Goal: Transaction & Acquisition: Purchase product/service

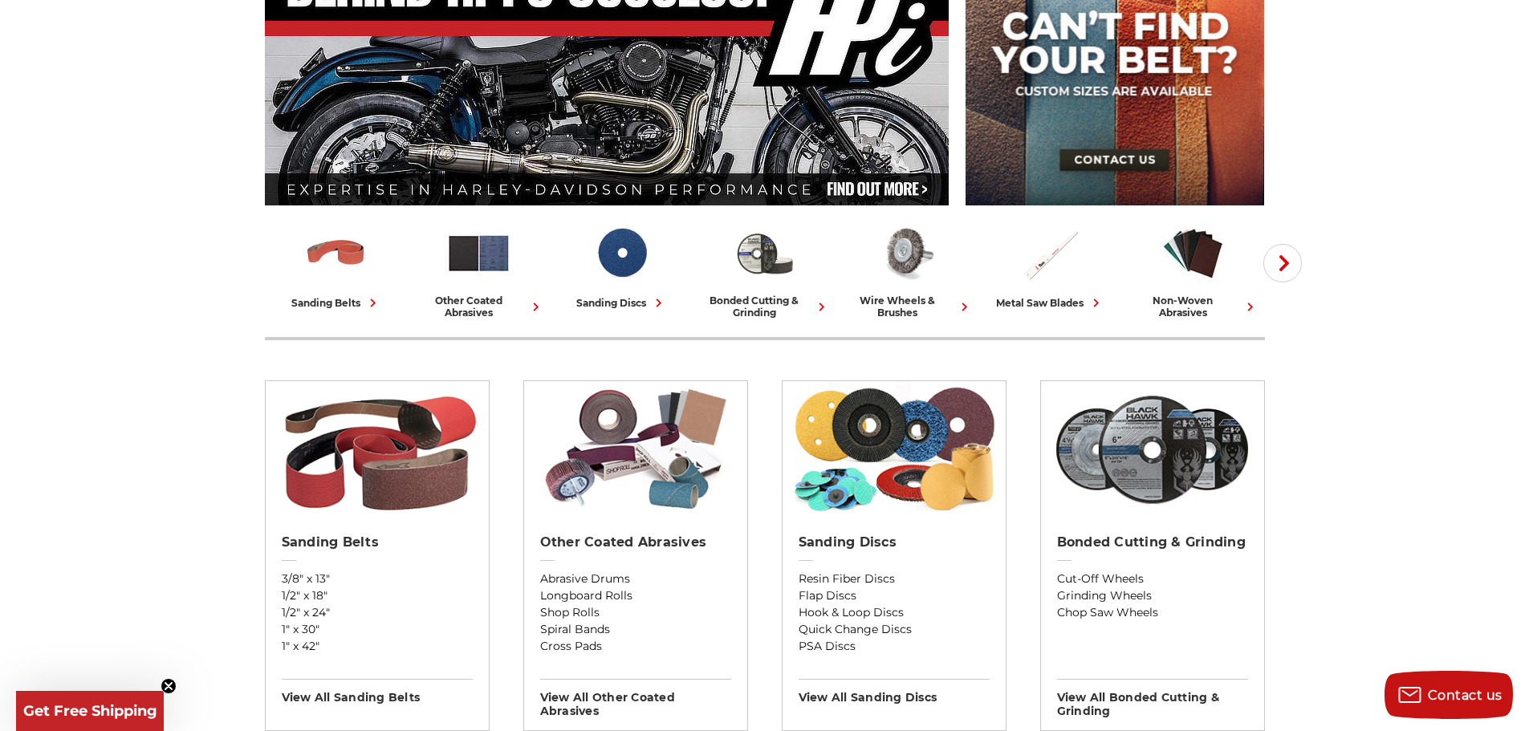
scroll to position [241, 0]
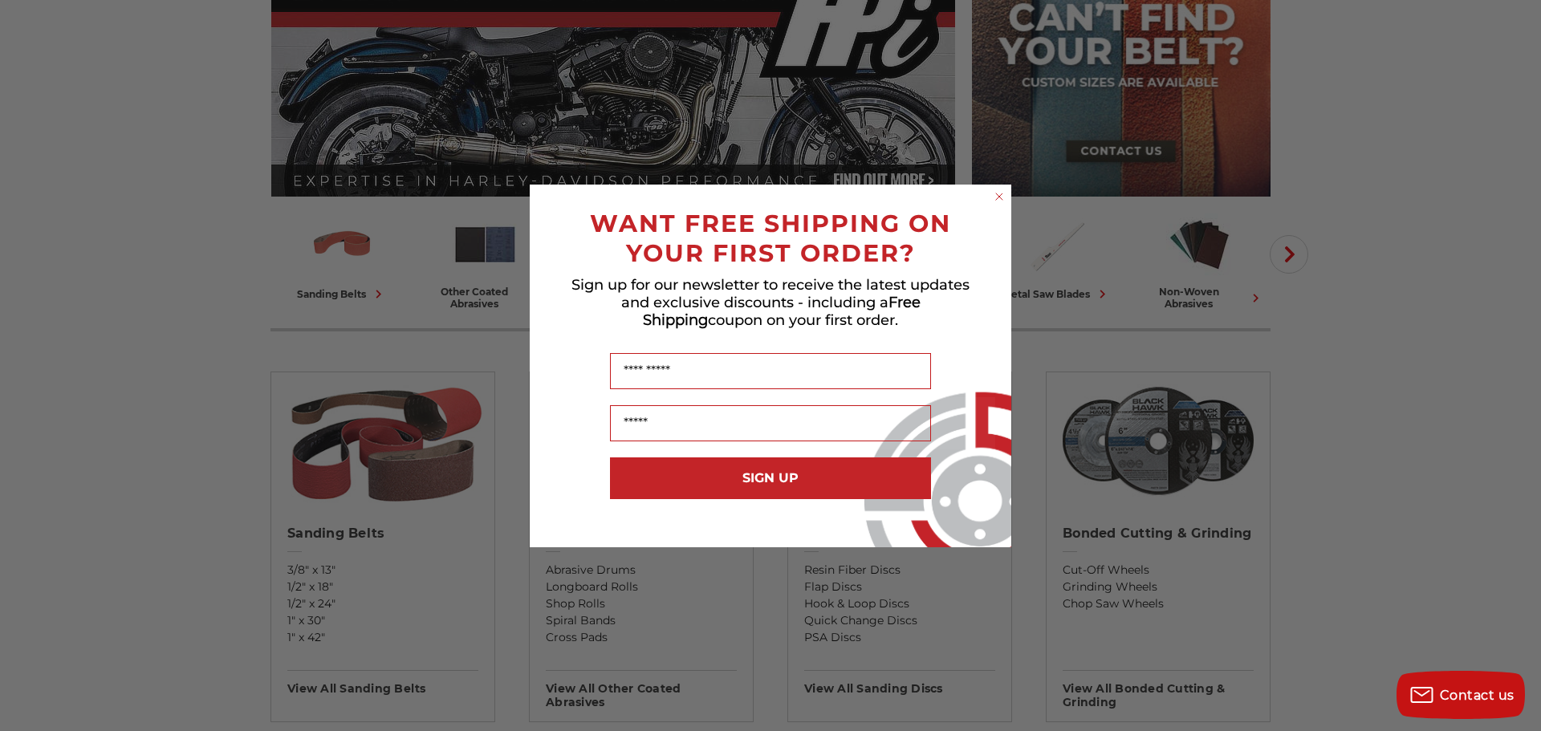
click at [991, 194] on icon "Close dialog" at bounding box center [999, 197] width 16 height 16
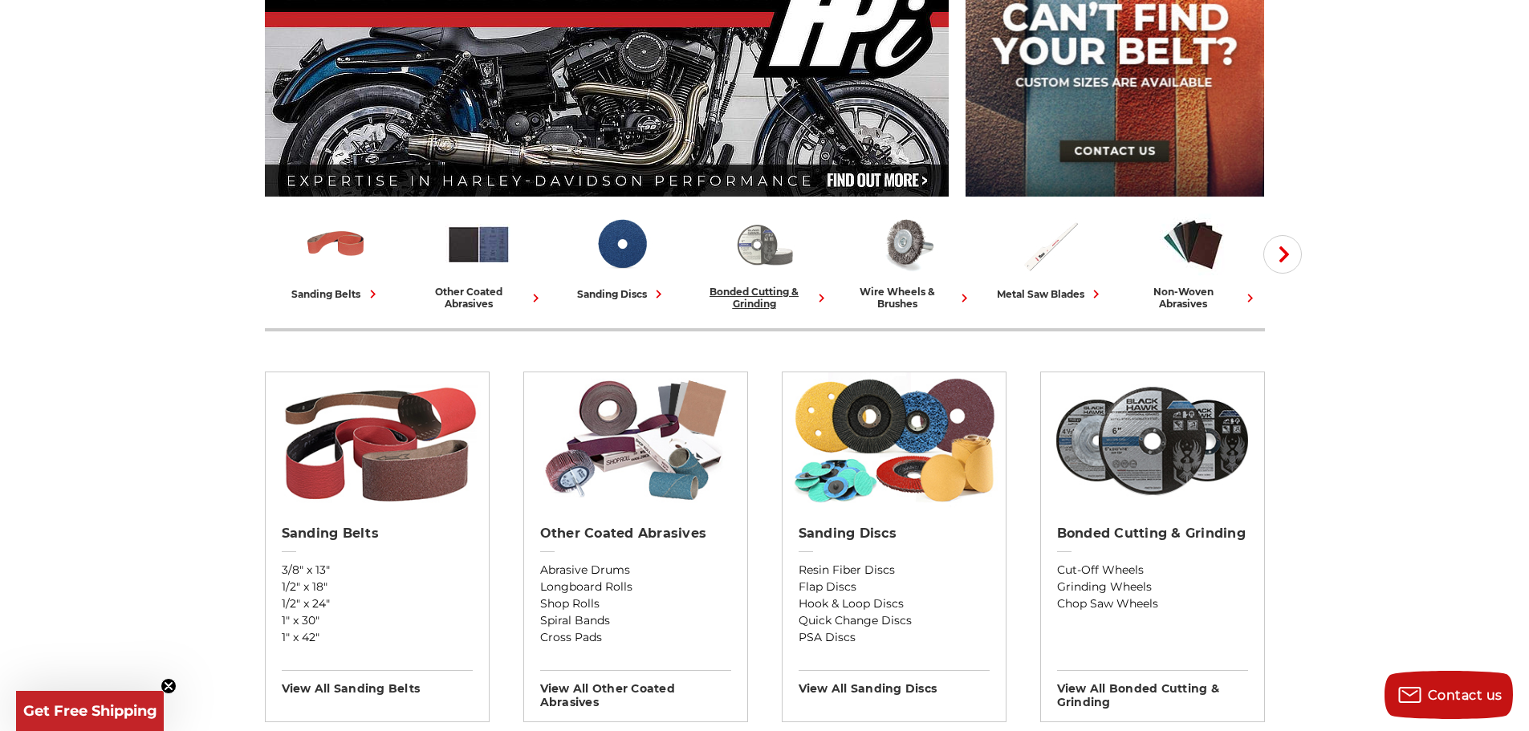
click at [762, 250] on img at bounding box center [764, 244] width 67 height 67
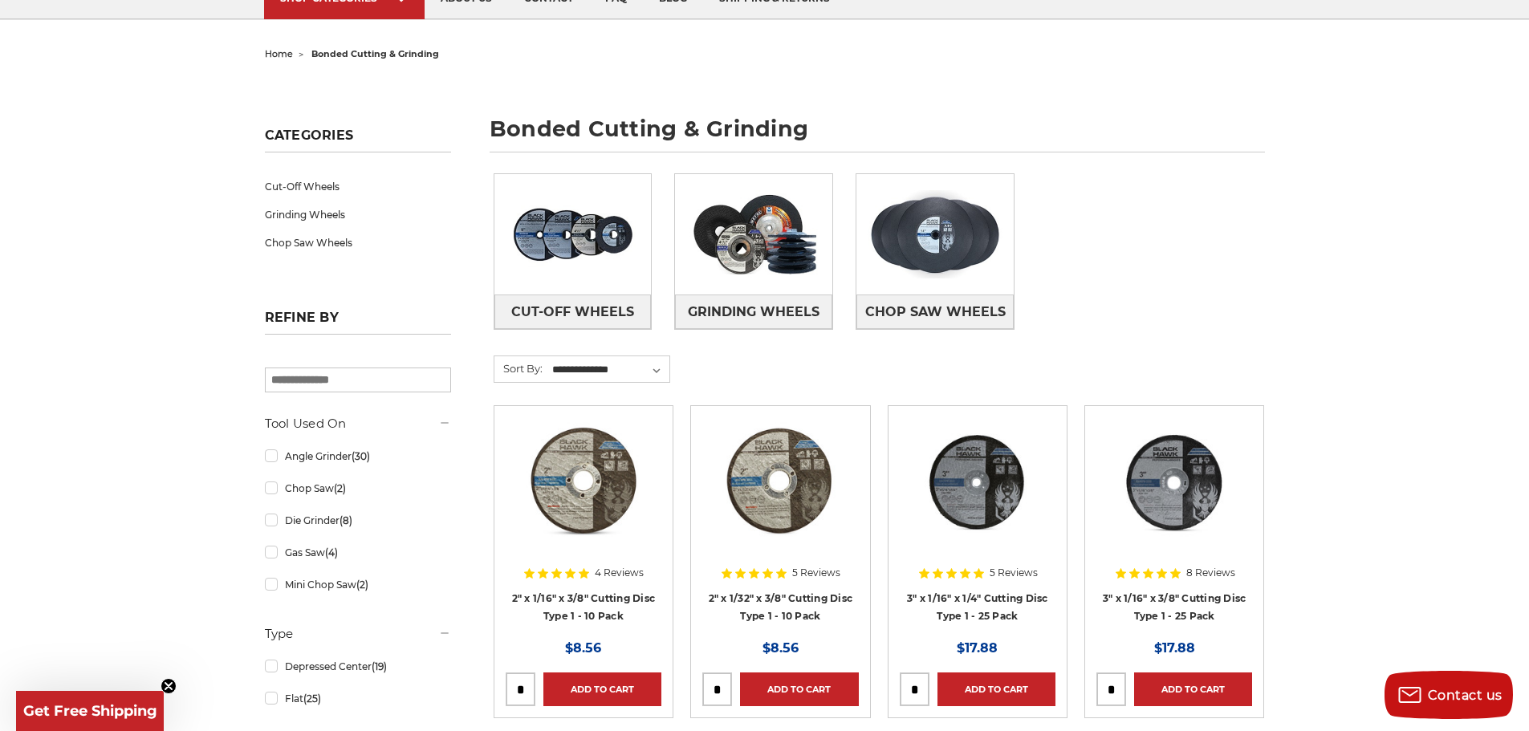
scroll to position [161, 0]
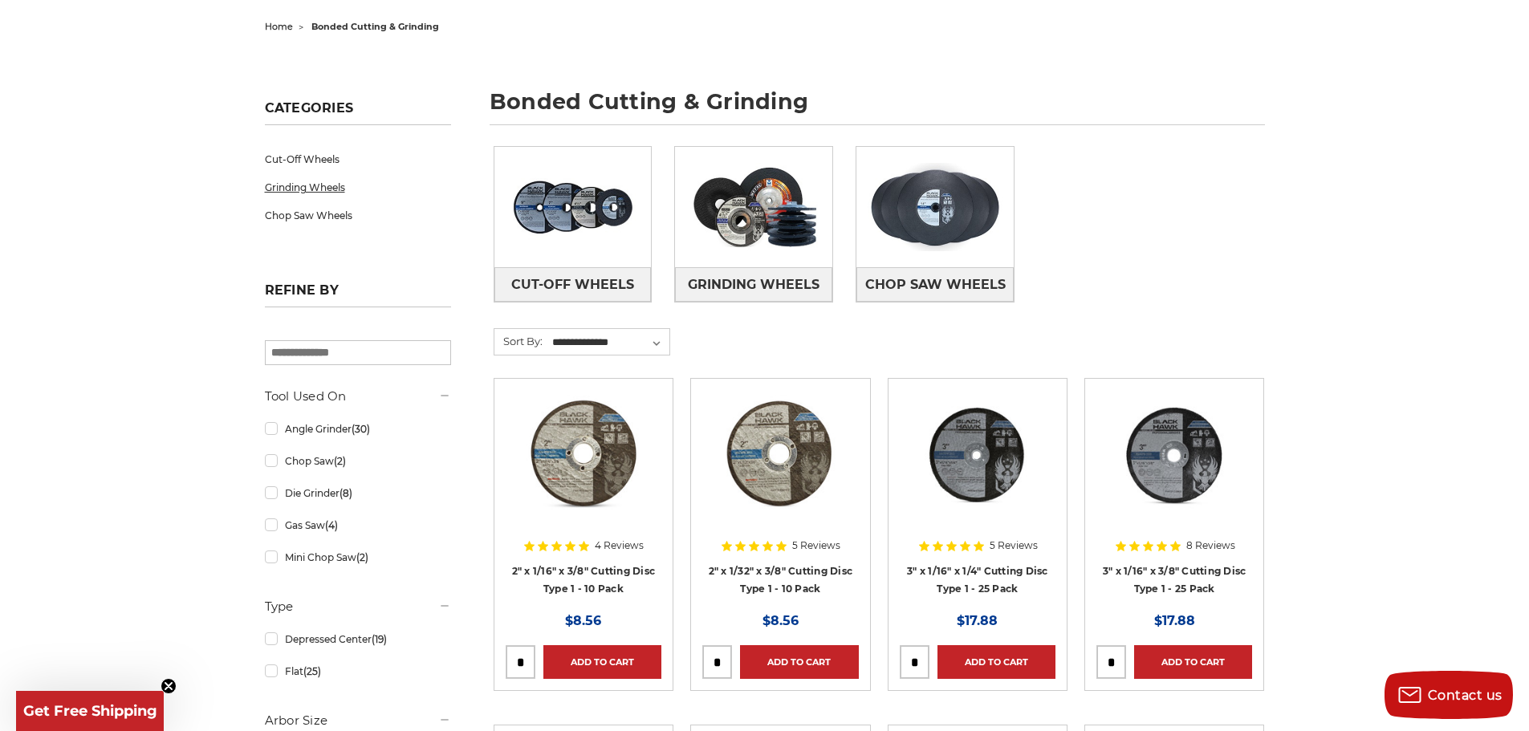
click at [316, 192] on link "Grinding Wheels" at bounding box center [358, 187] width 186 height 28
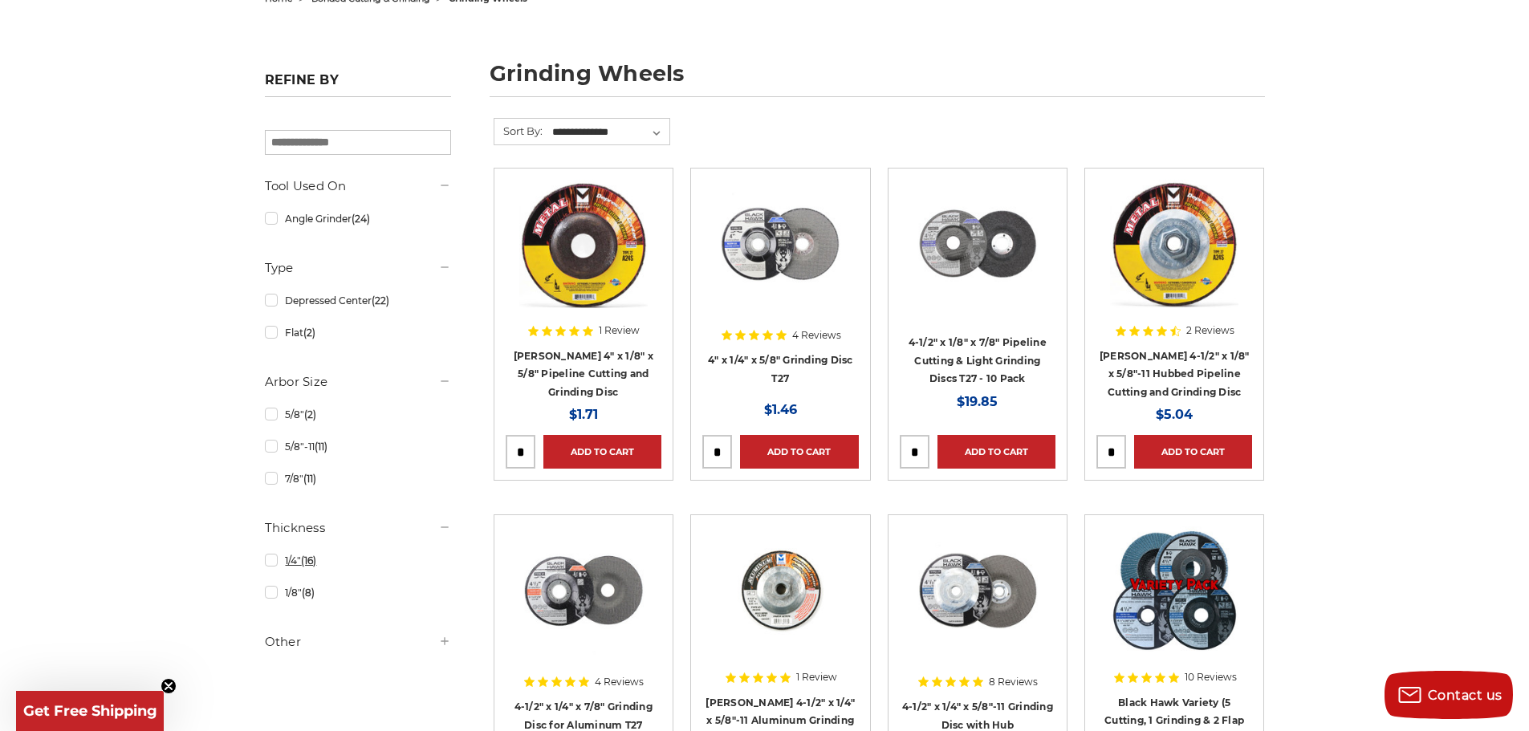
scroll to position [161, 0]
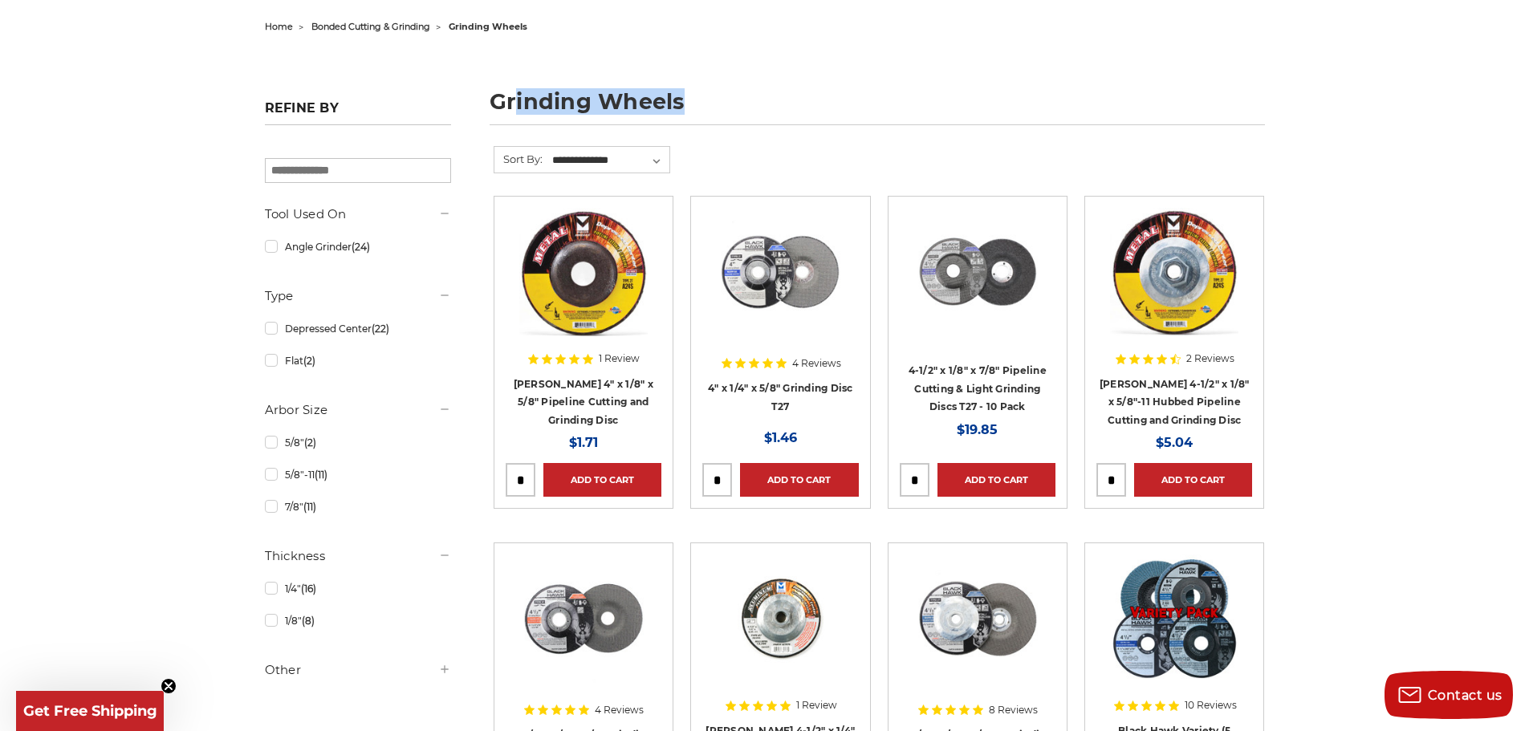
drag, startPoint x: 512, startPoint y: 95, endPoint x: 756, endPoint y: 67, distance: 245.5
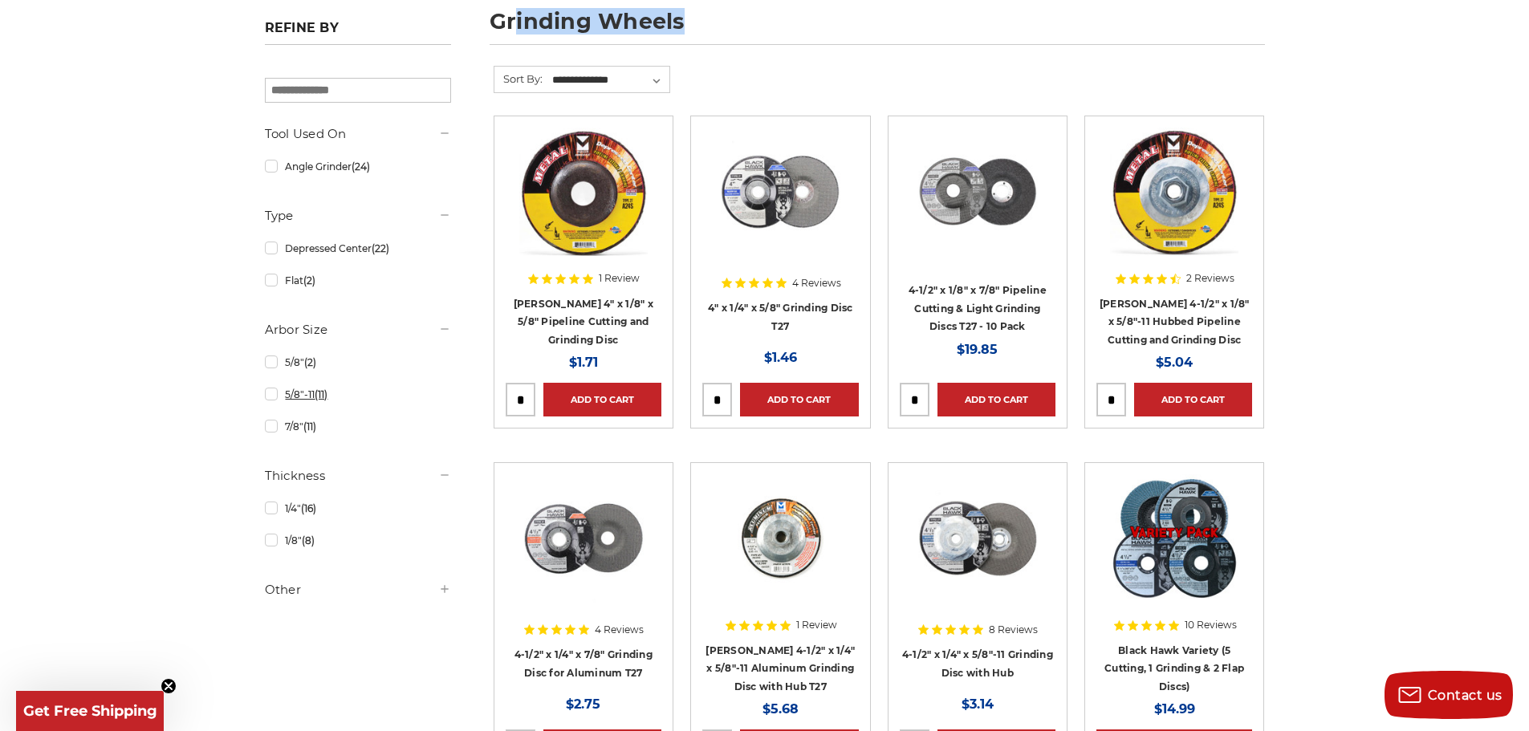
click at [275, 394] on link "5/8"-11 (11)" at bounding box center [358, 394] width 186 height 28
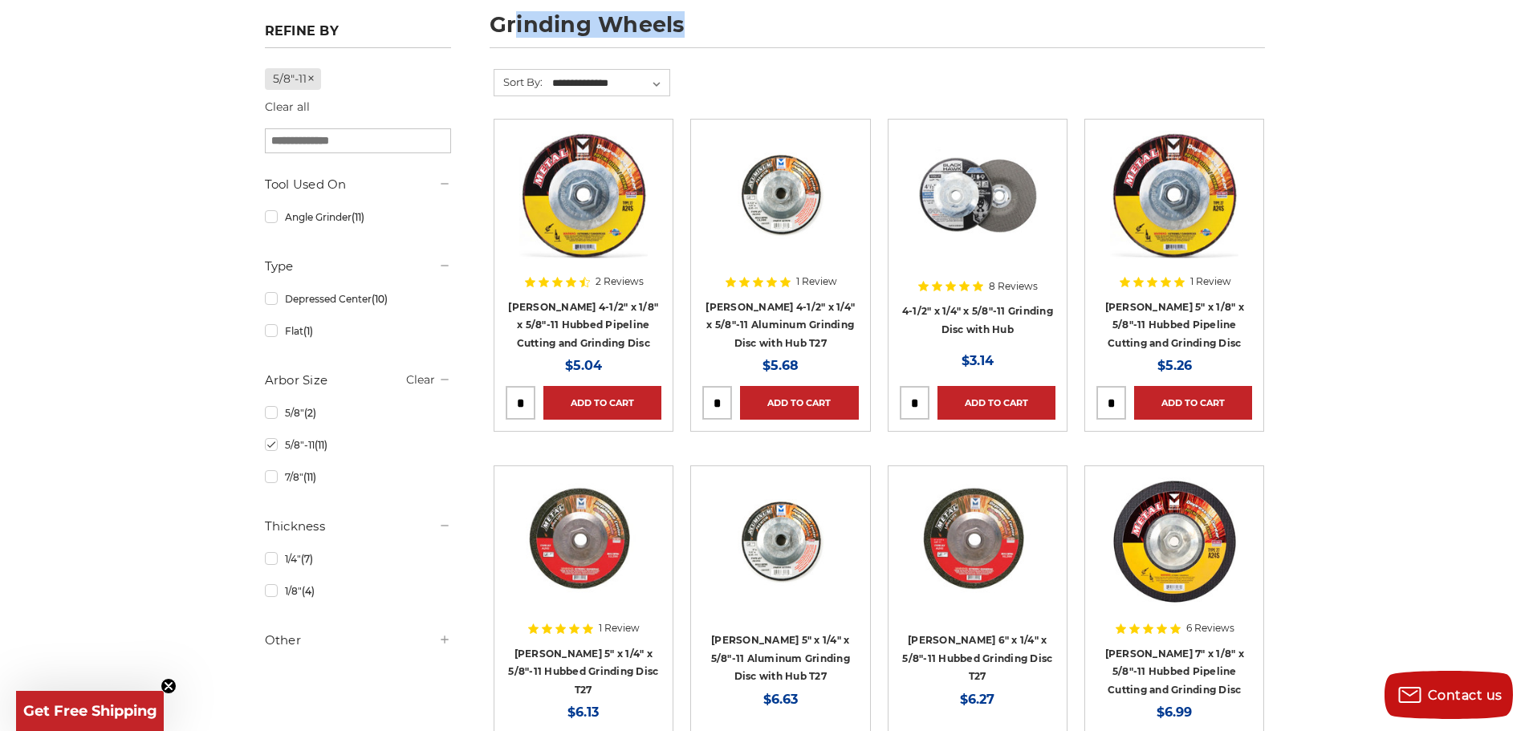
scroll to position [401, 0]
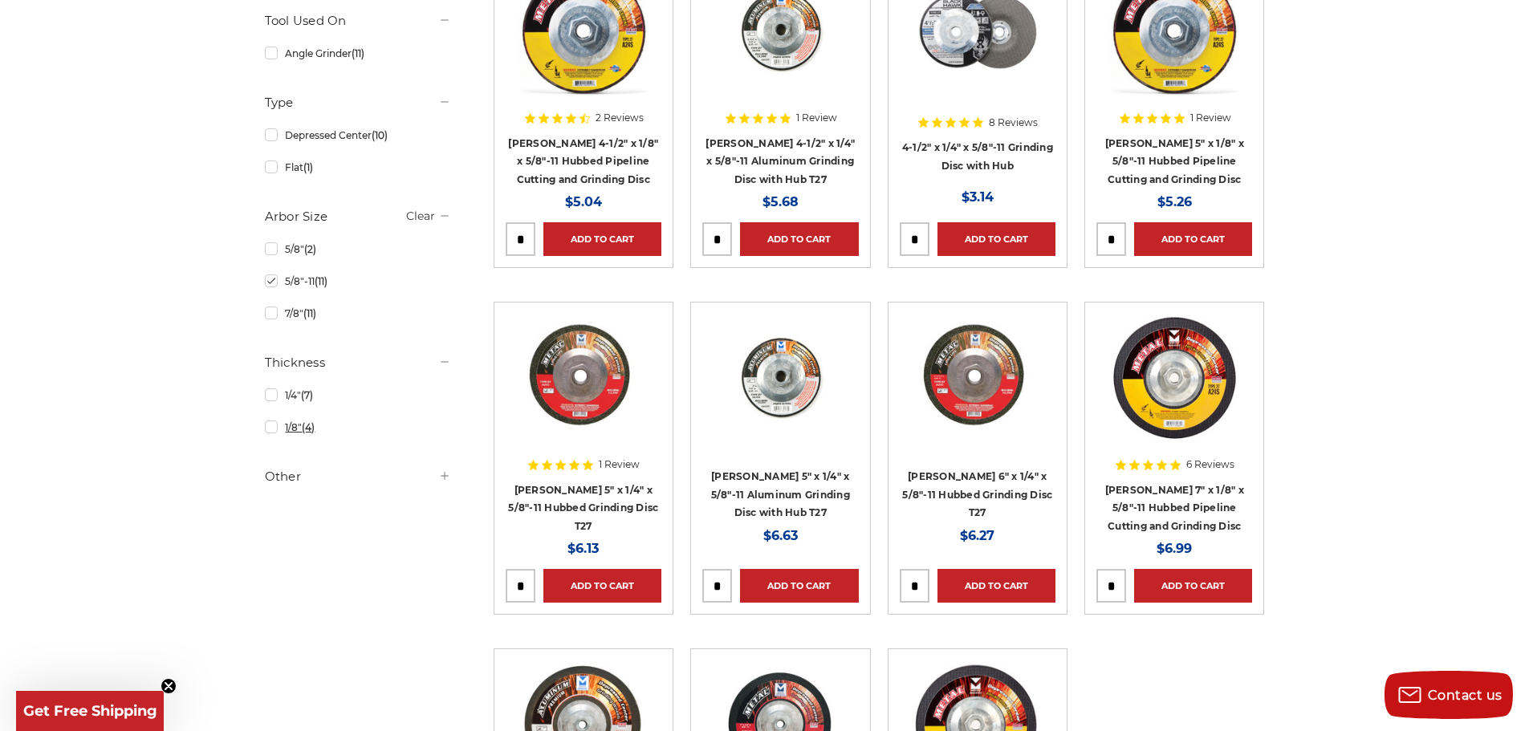
click at [294, 439] on link "1/8" (4)" at bounding box center [358, 427] width 186 height 28
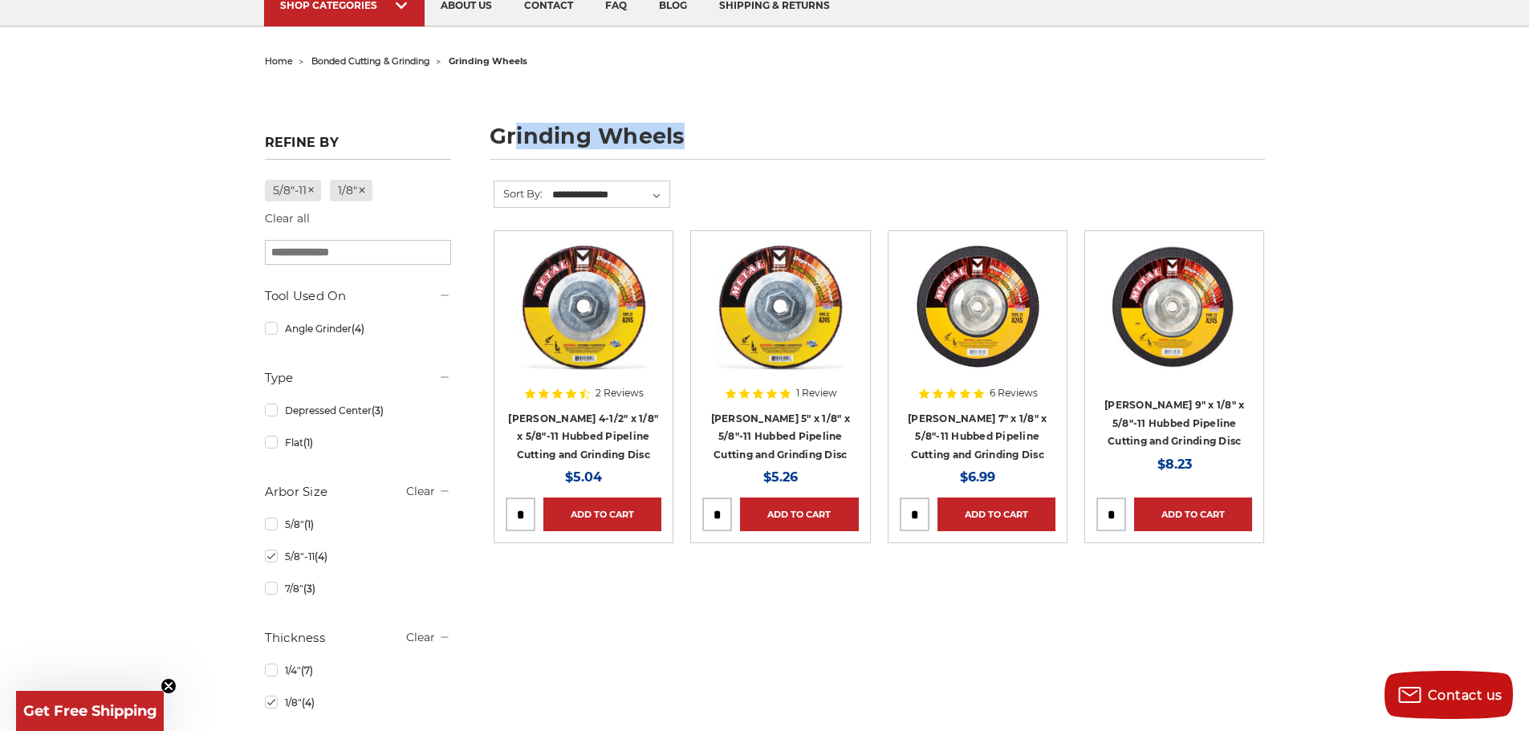
scroll to position [161, 0]
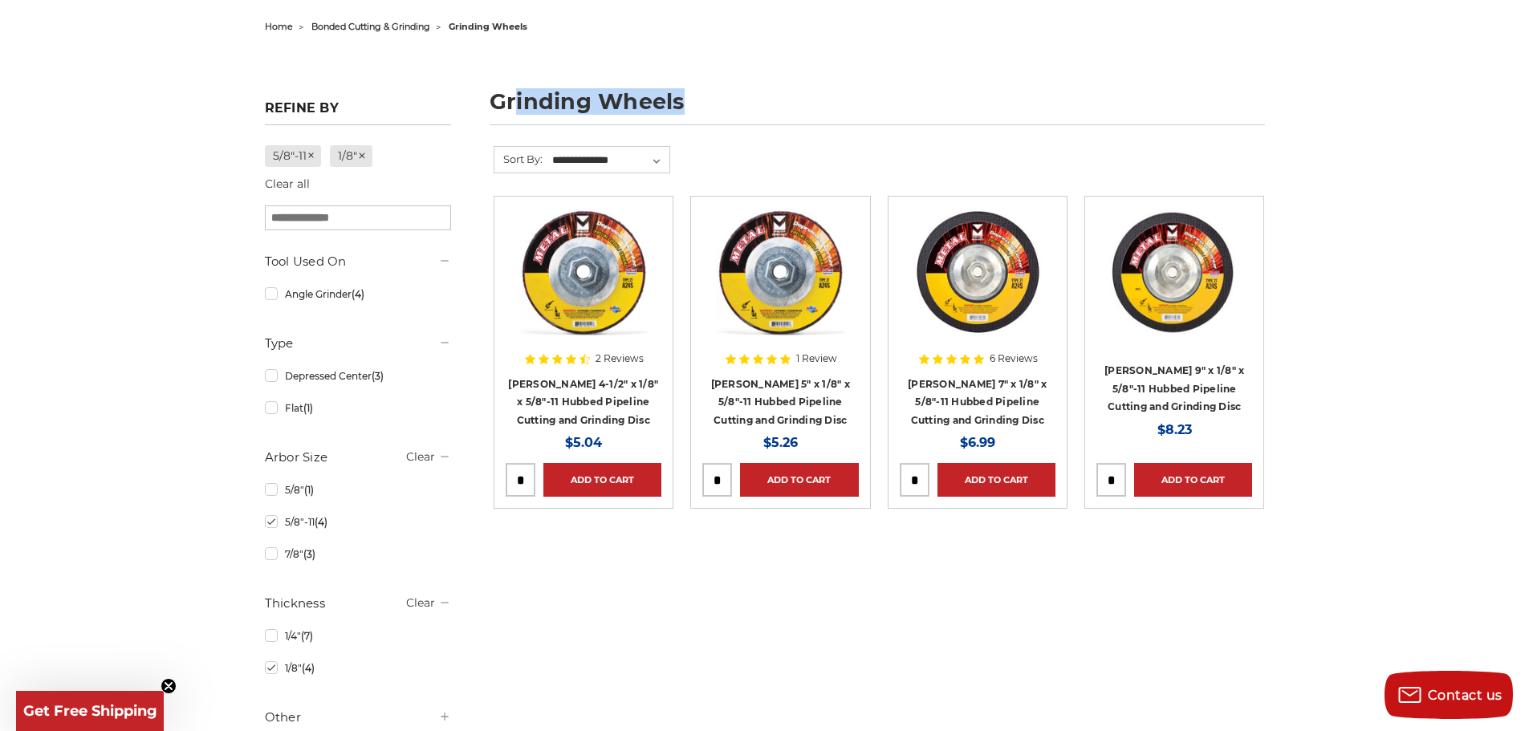
click at [563, 289] on img at bounding box center [583, 272] width 128 height 128
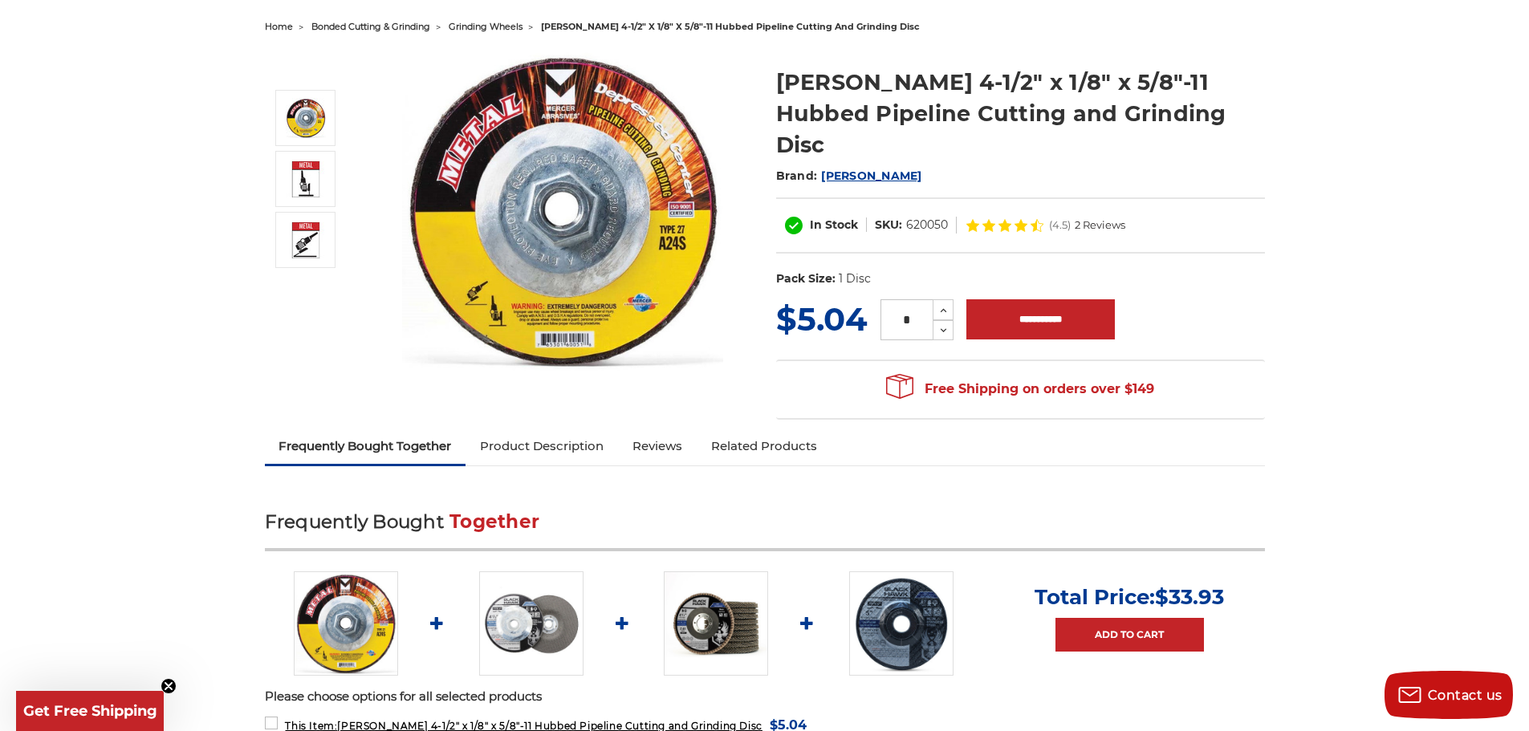
scroll to position [80, 0]
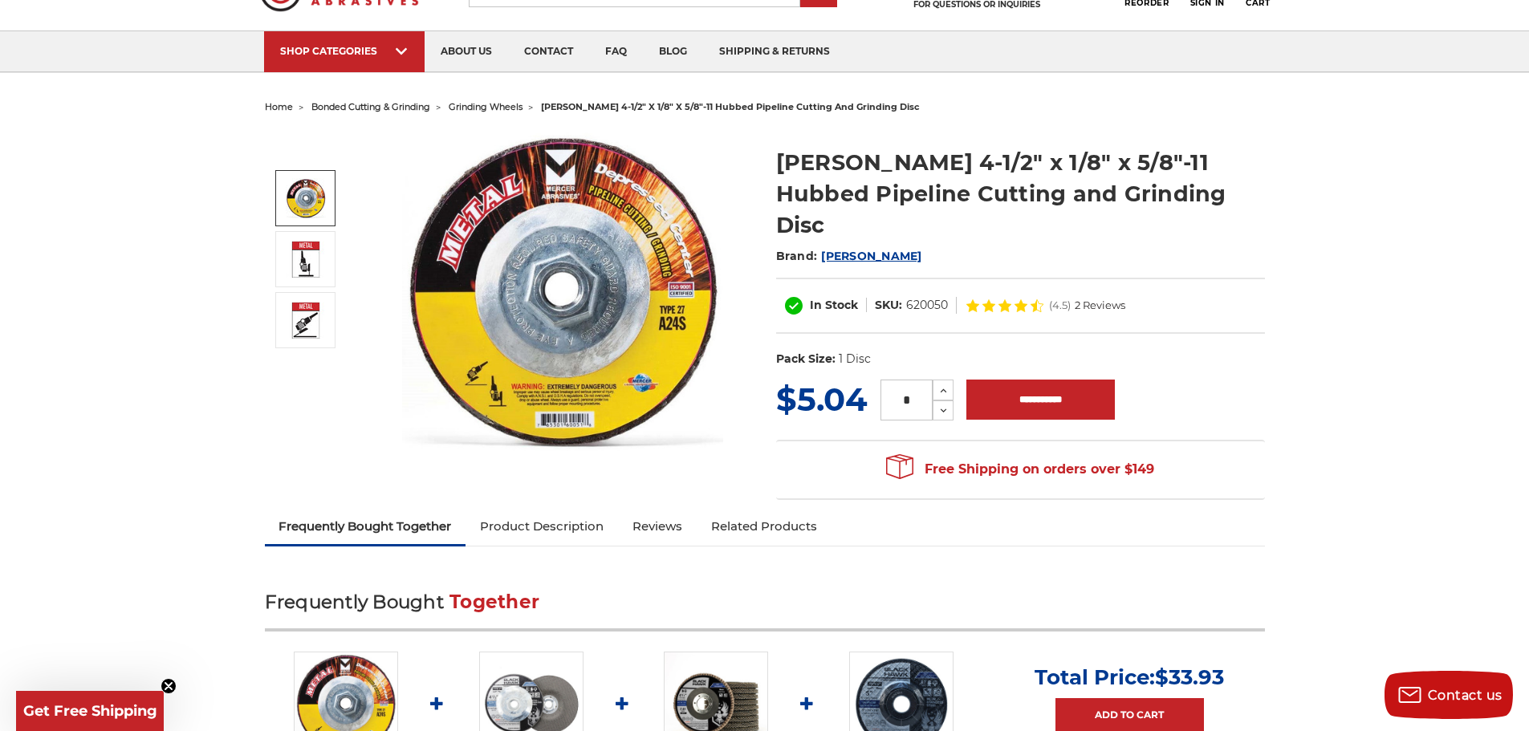
drag, startPoint x: 901, startPoint y: 368, endPoint x: 927, endPoint y: 364, distance: 26.0
click at [927, 380] on input "*" at bounding box center [907, 400] width 52 height 41
click at [933, 380] on button "Increase Quantity:" at bounding box center [943, 390] width 21 height 21
type input "*"
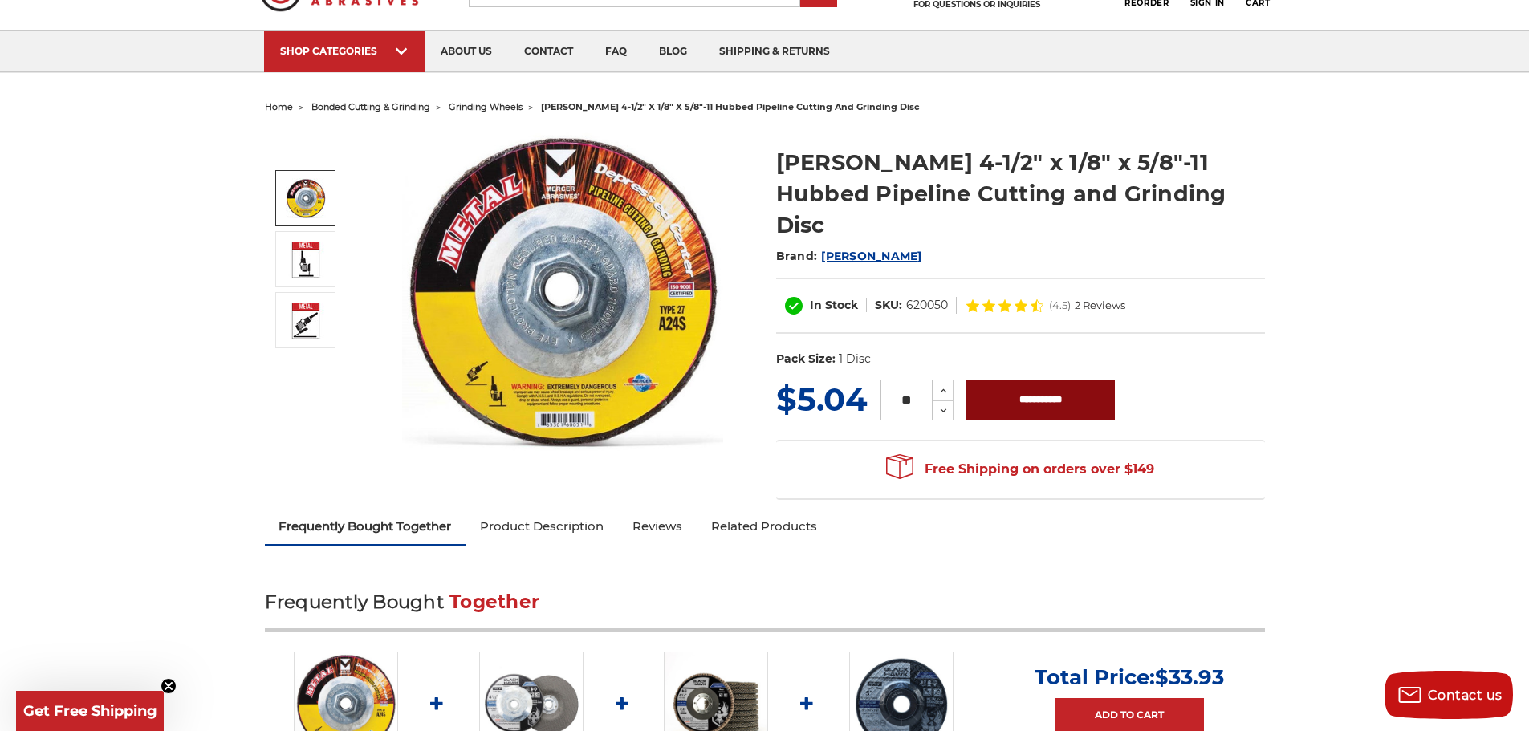
type input "**"
click at [1045, 380] on input "**********" at bounding box center [1040, 400] width 149 height 40
type input "**********"
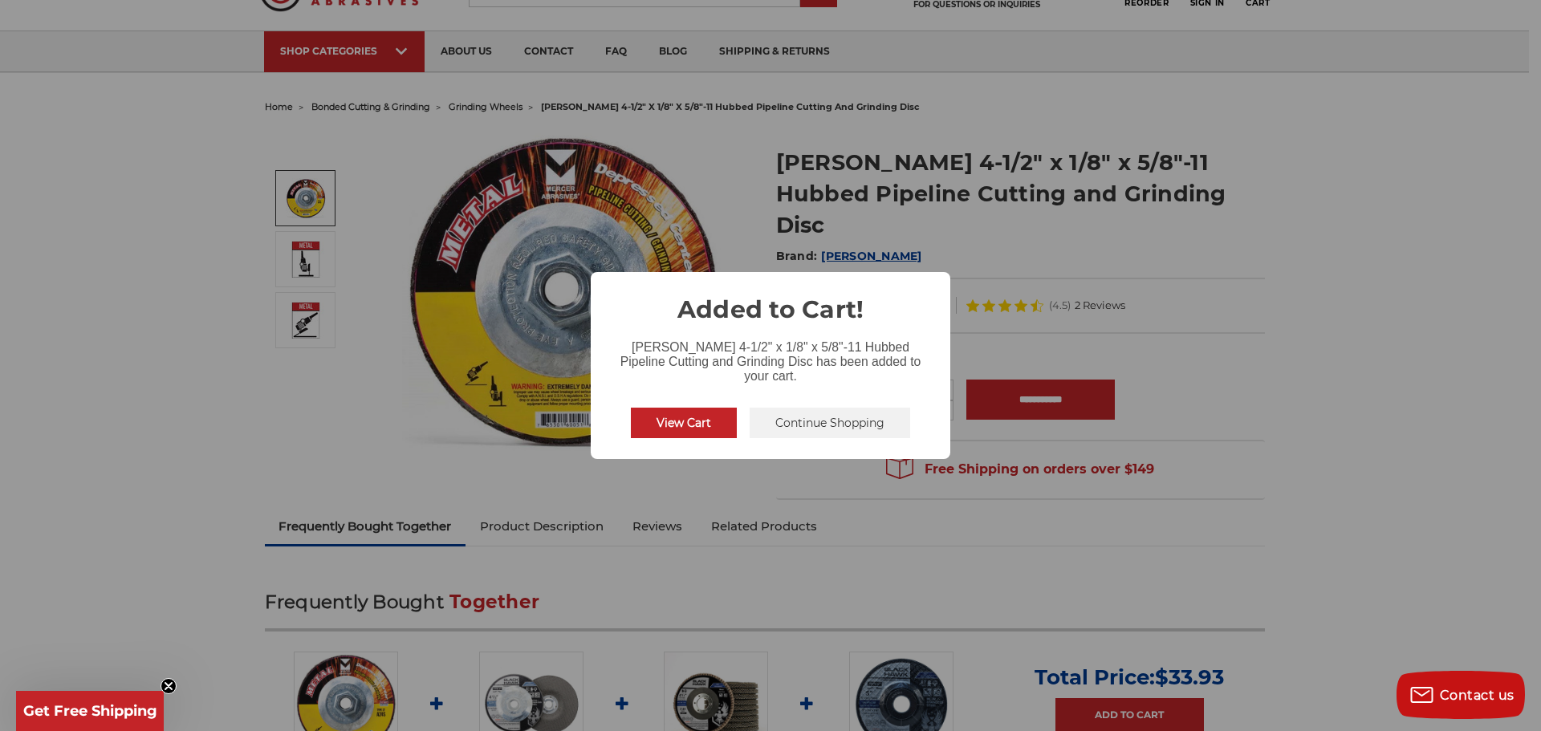
click at [832, 409] on button "Continue Shopping" at bounding box center [830, 423] width 161 height 31
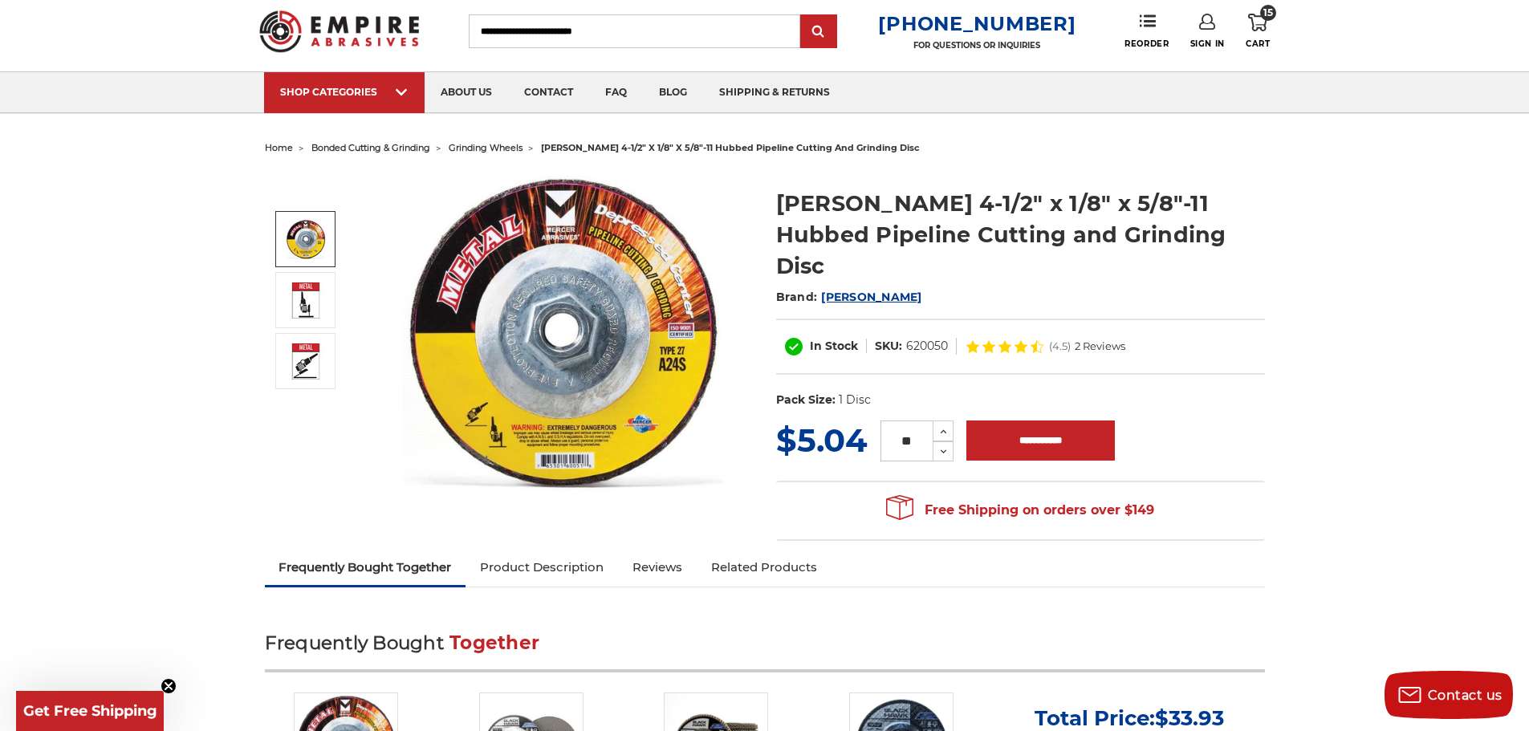
scroll to position [0, 0]
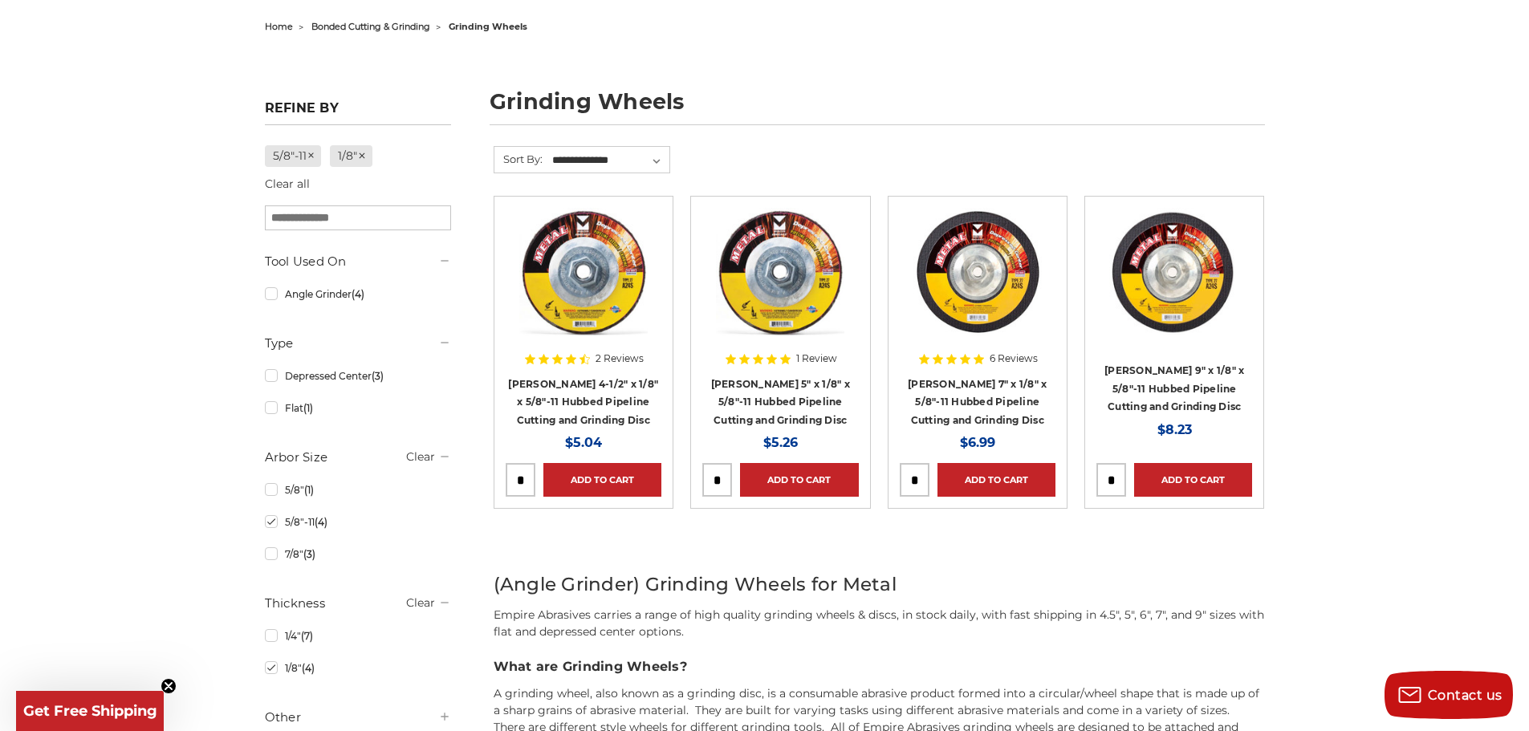
click at [377, 23] on span "bonded cutting & grinding" at bounding box center [370, 26] width 119 height 11
click at [344, 26] on span "bonded cutting & grinding" at bounding box center [370, 26] width 119 height 11
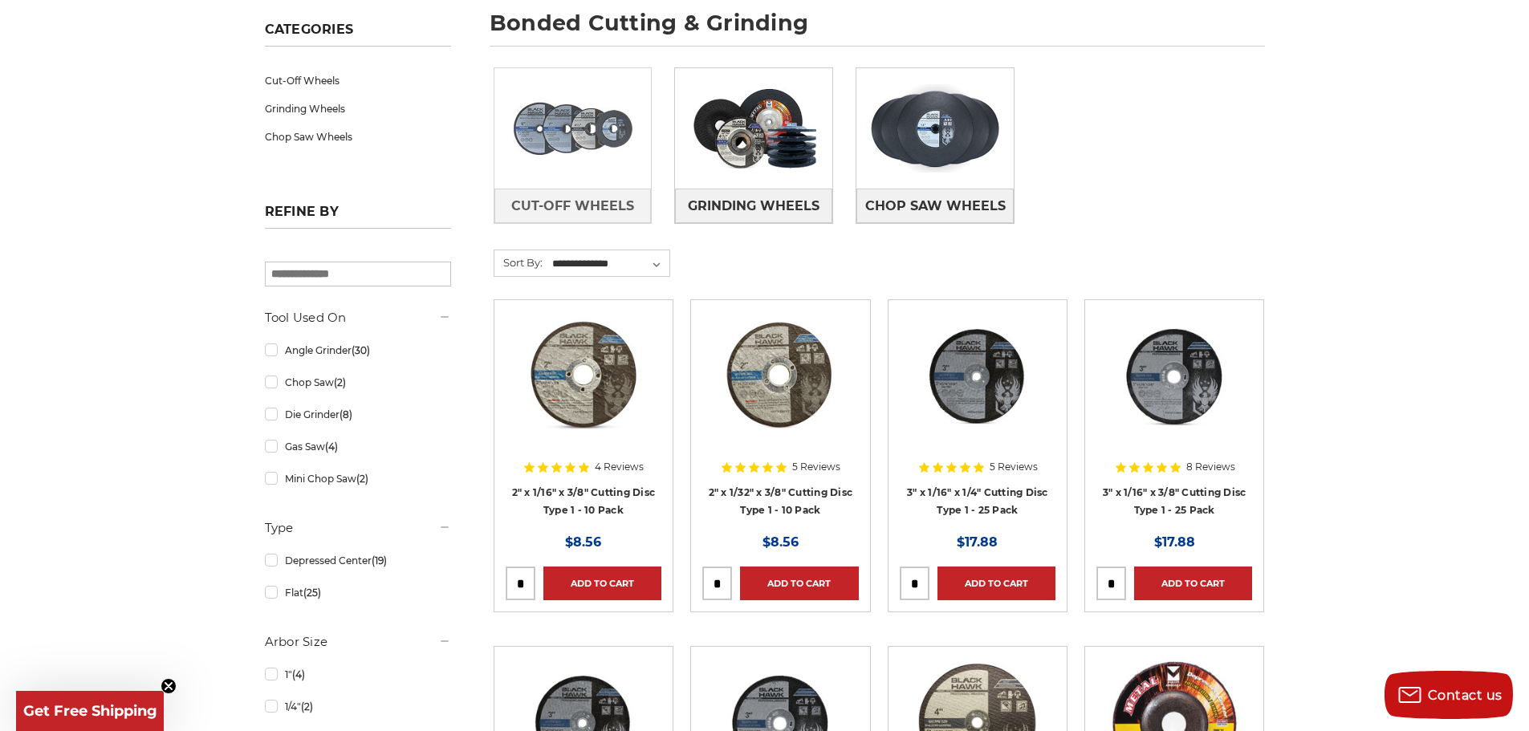
scroll to position [241, 0]
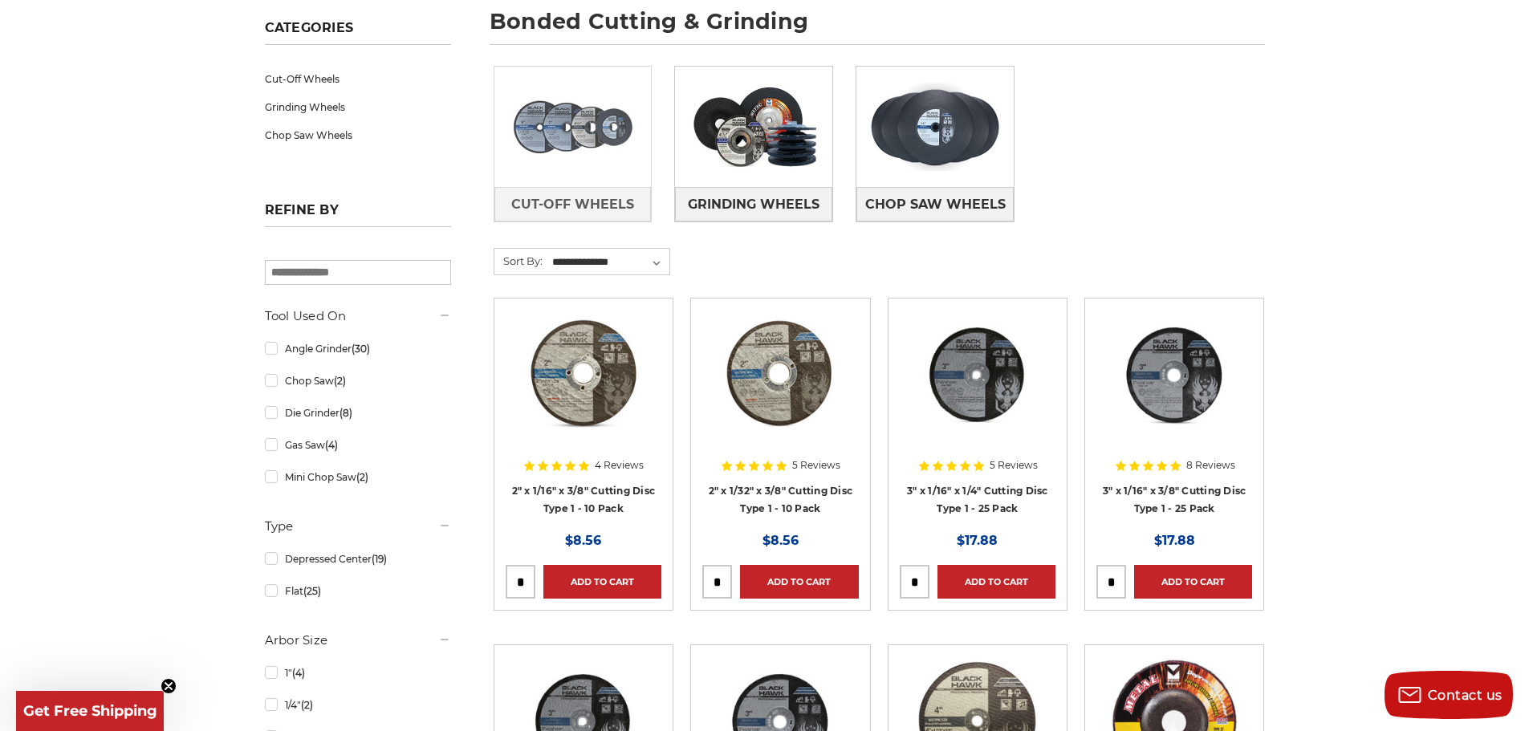
click at [568, 125] on img at bounding box center [572, 126] width 157 height 111
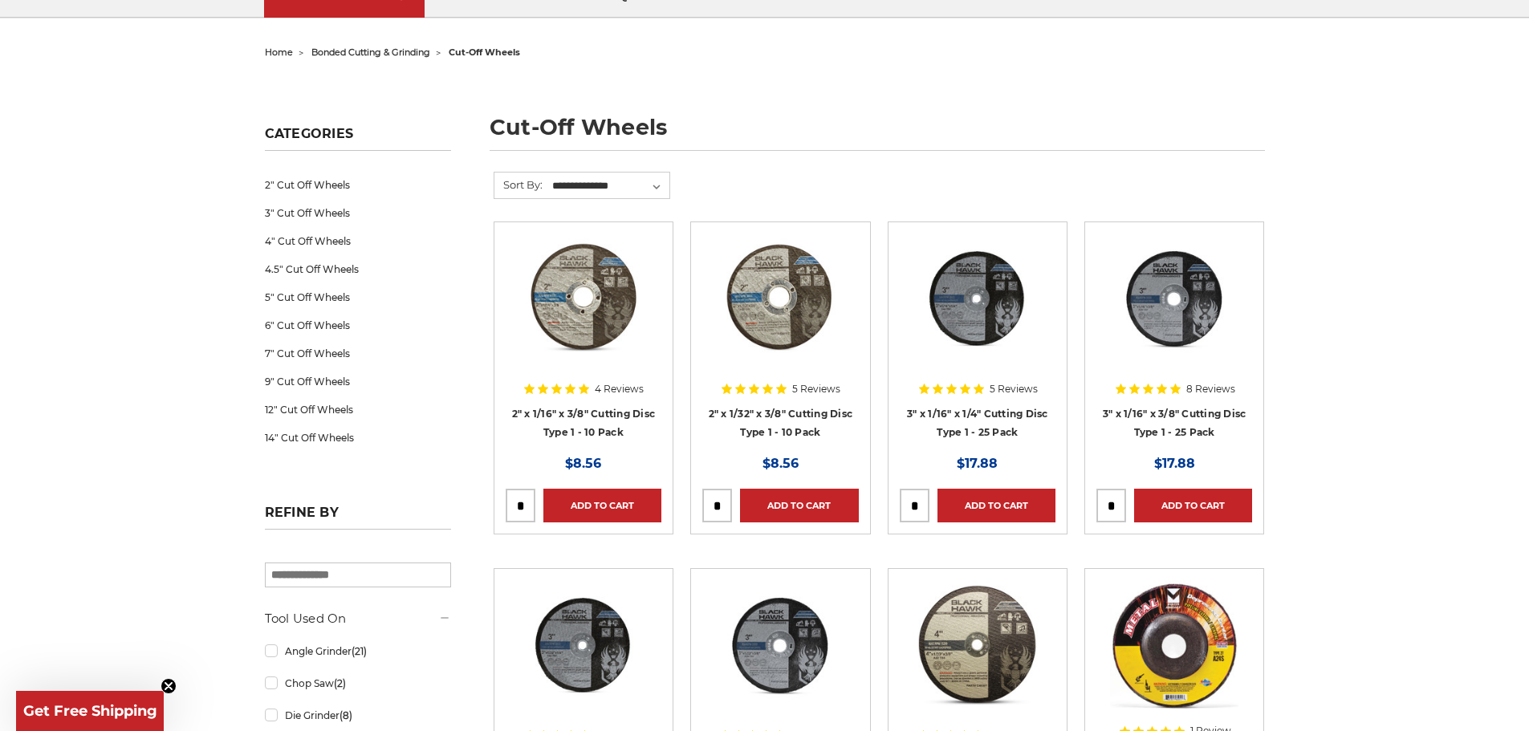
scroll to position [161, 0]
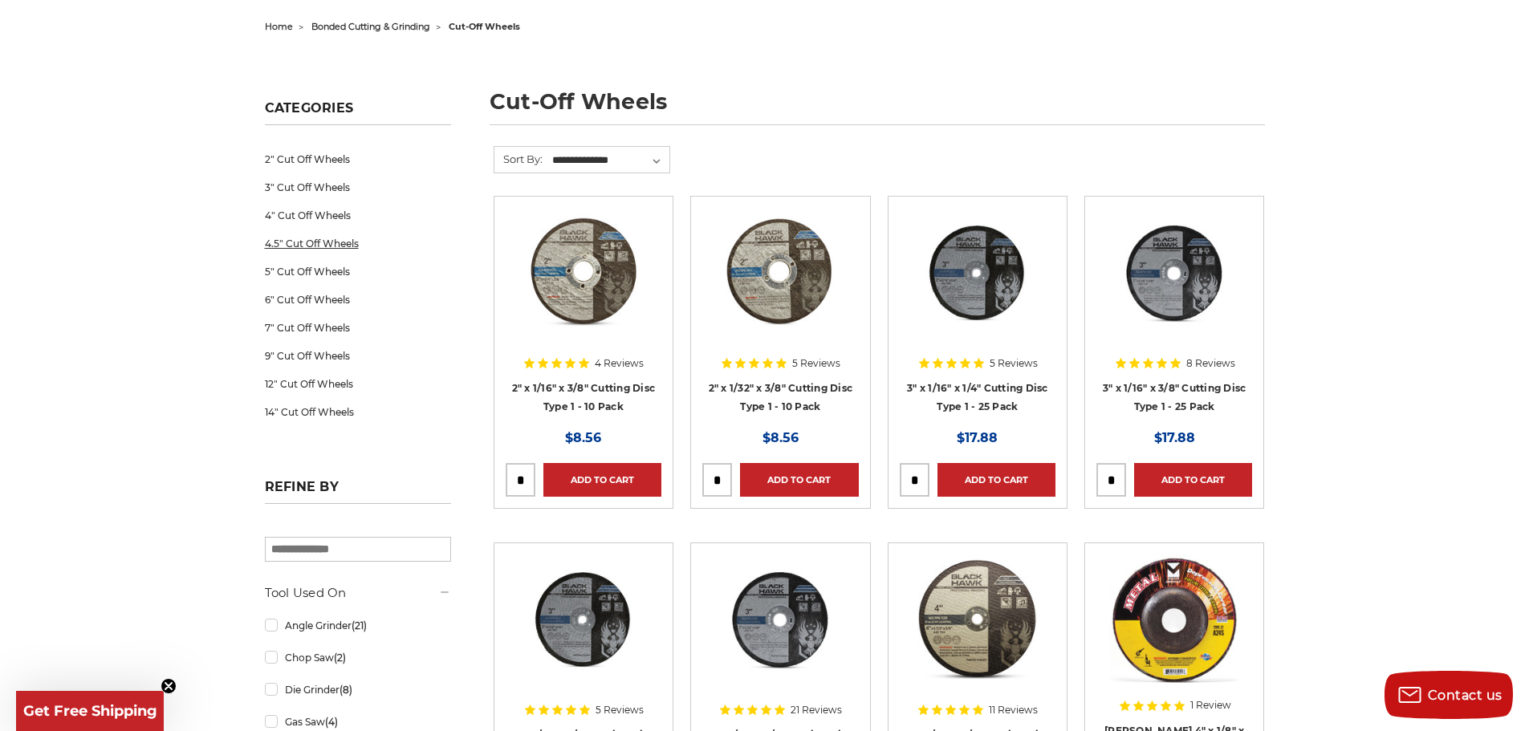
click at [319, 242] on link "4.5" Cut Off Wheels" at bounding box center [358, 244] width 186 height 28
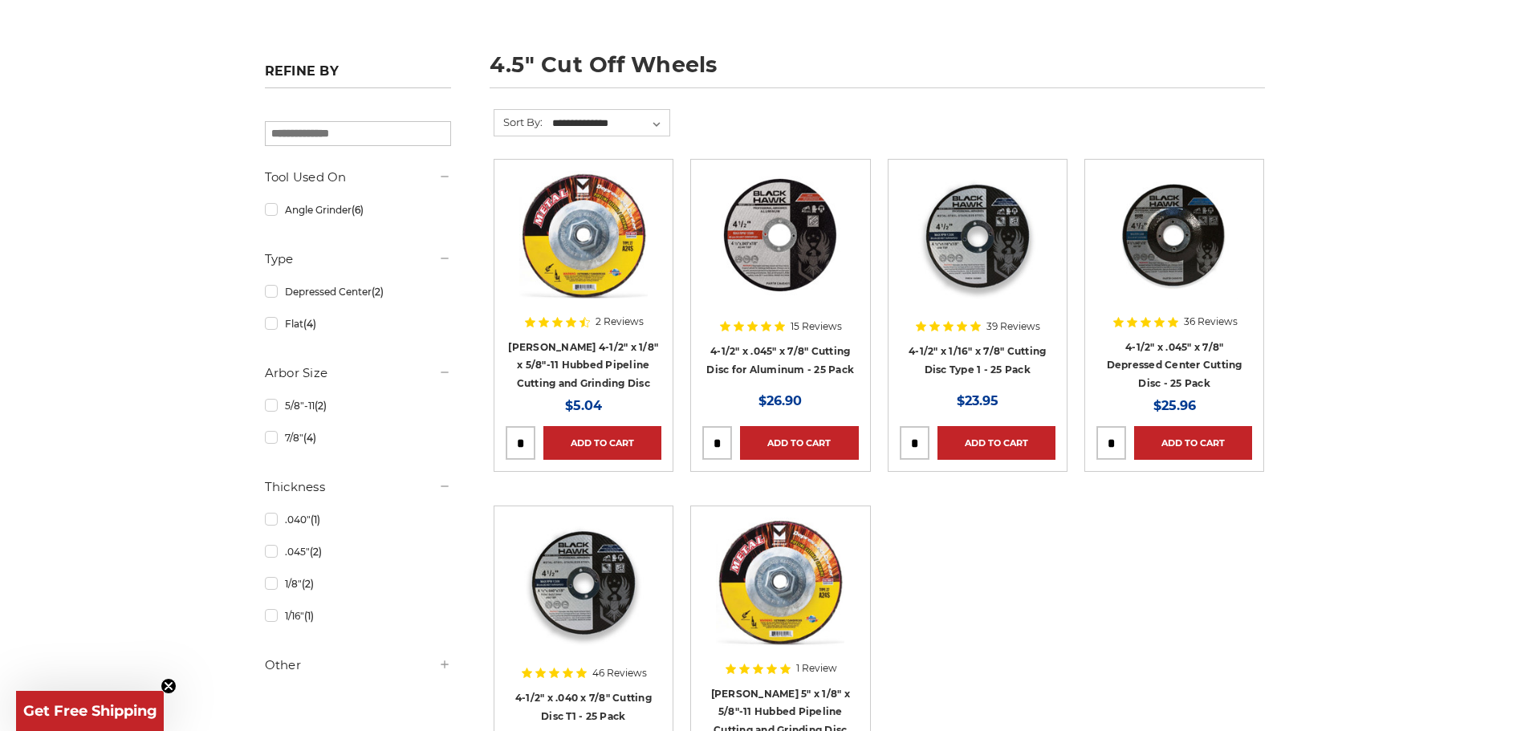
scroll to position [241, 0]
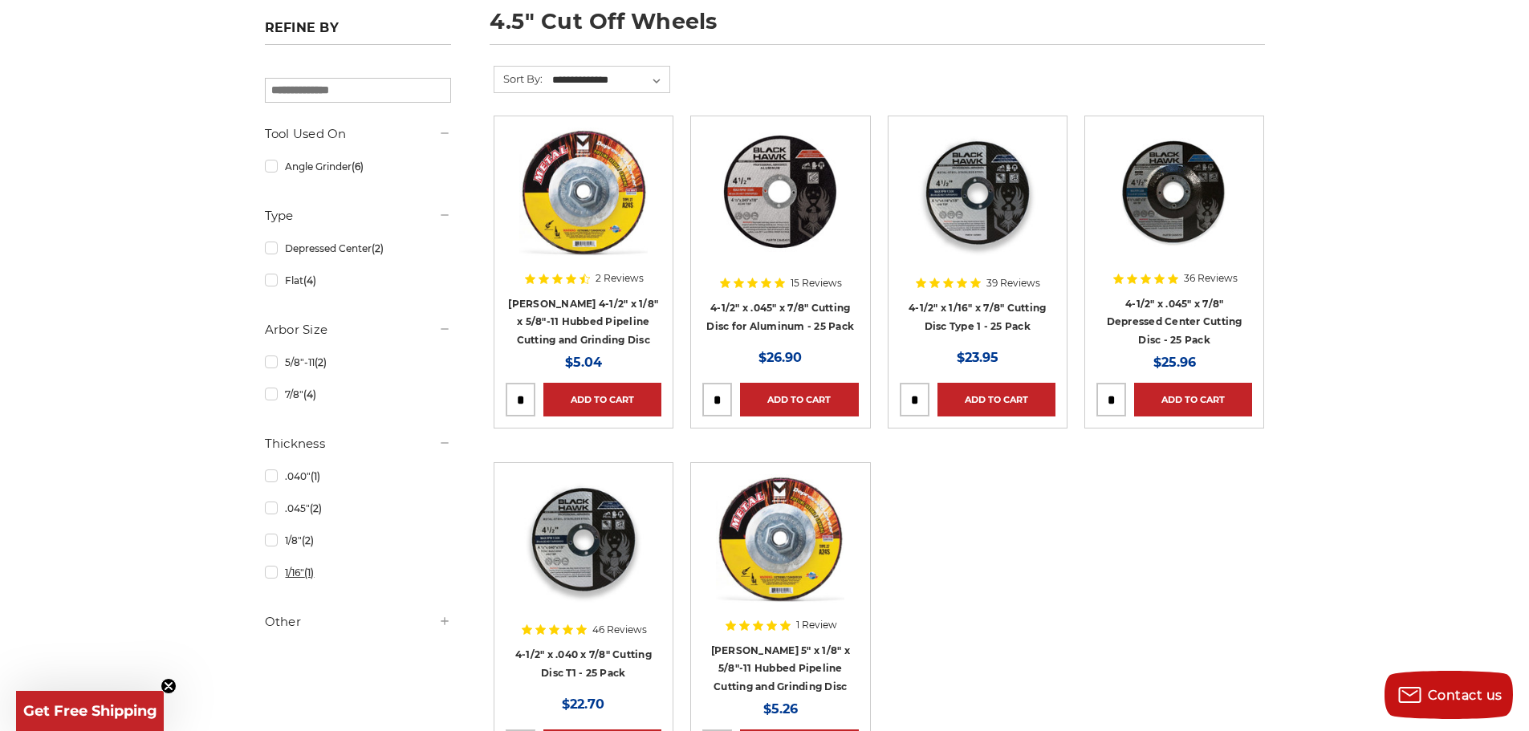
click at [268, 576] on link "1/16" (1)" at bounding box center [358, 573] width 186 height 28
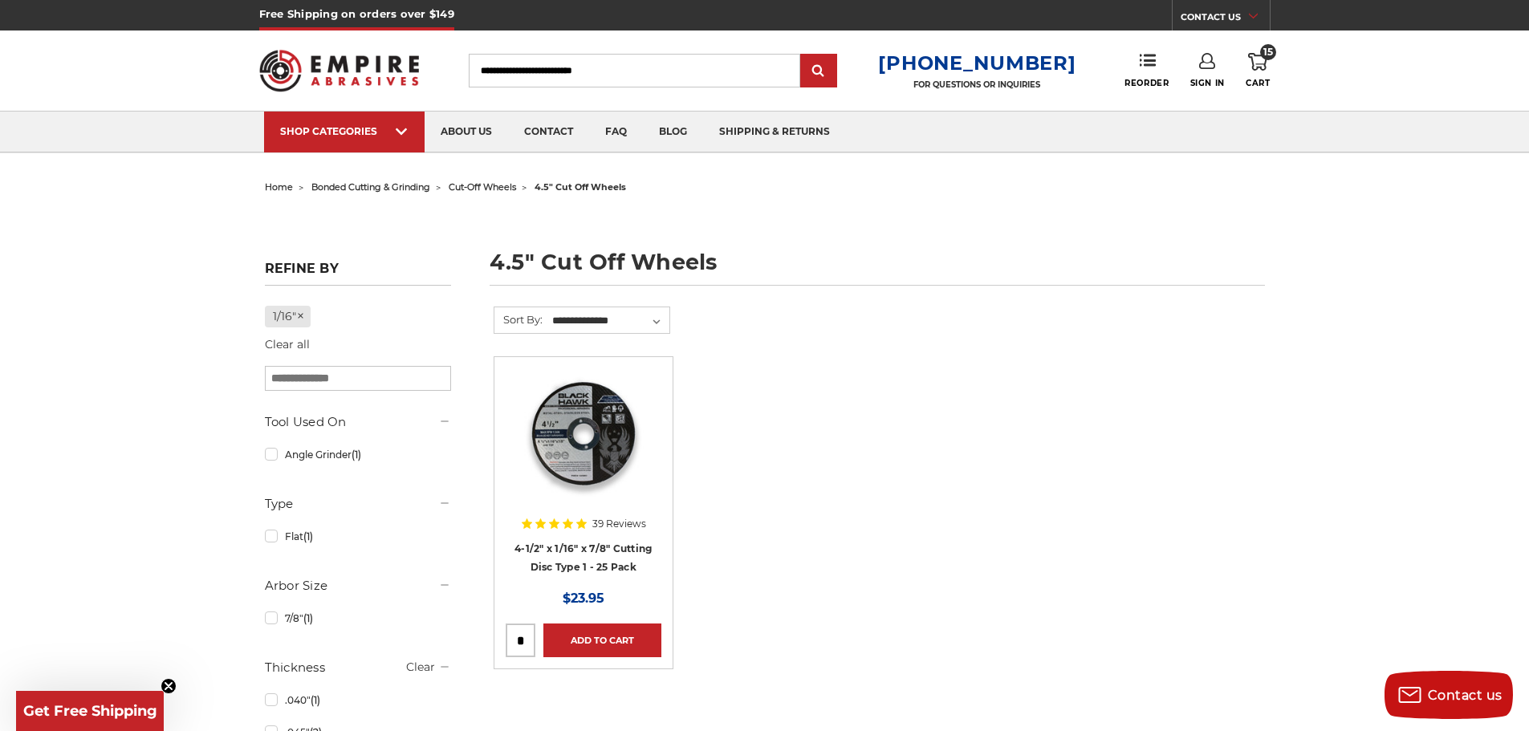
click at [608, 410] on img at bounding box center [583, 432] width 128 height 128
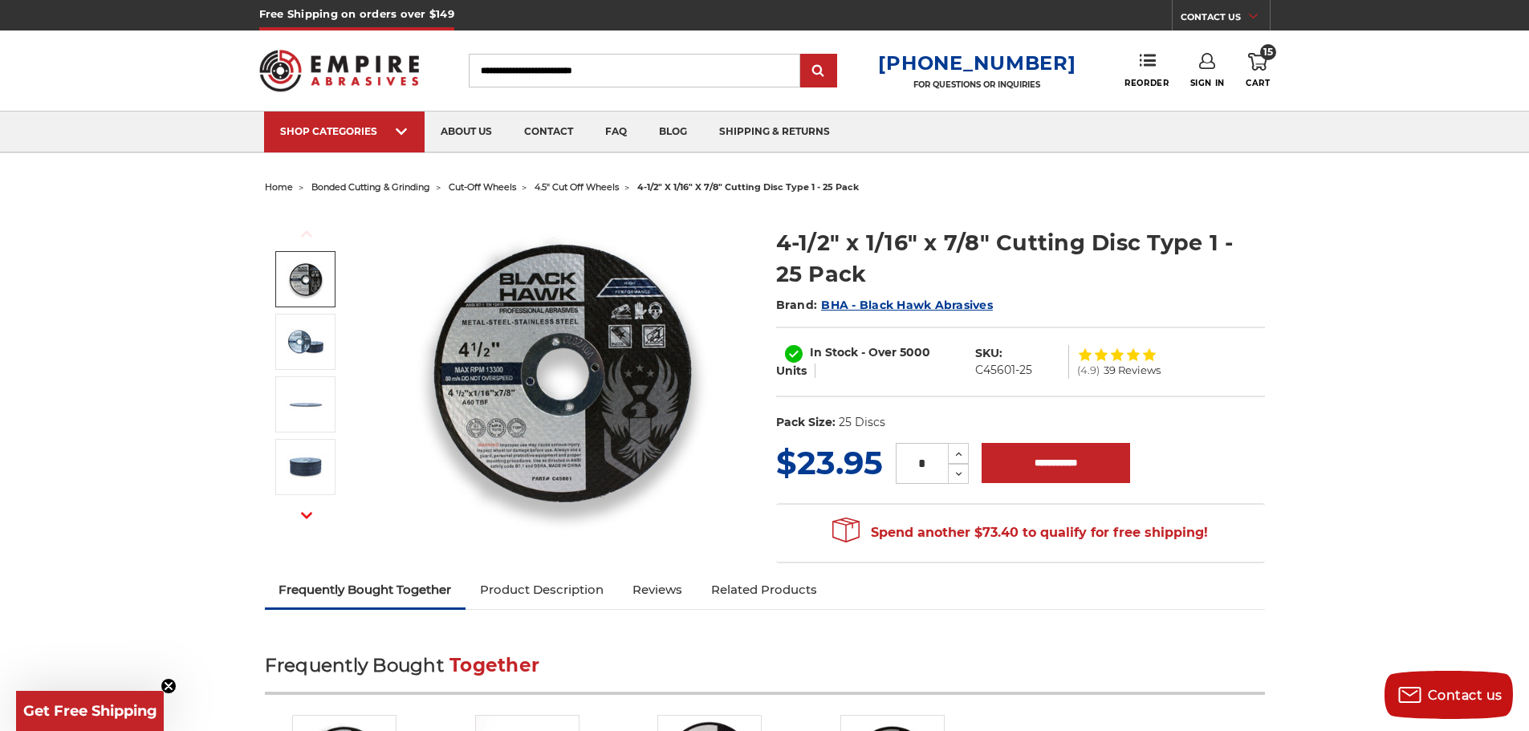
click at [307, 285] on img at bounding box center [306, 279] width 40 height 40
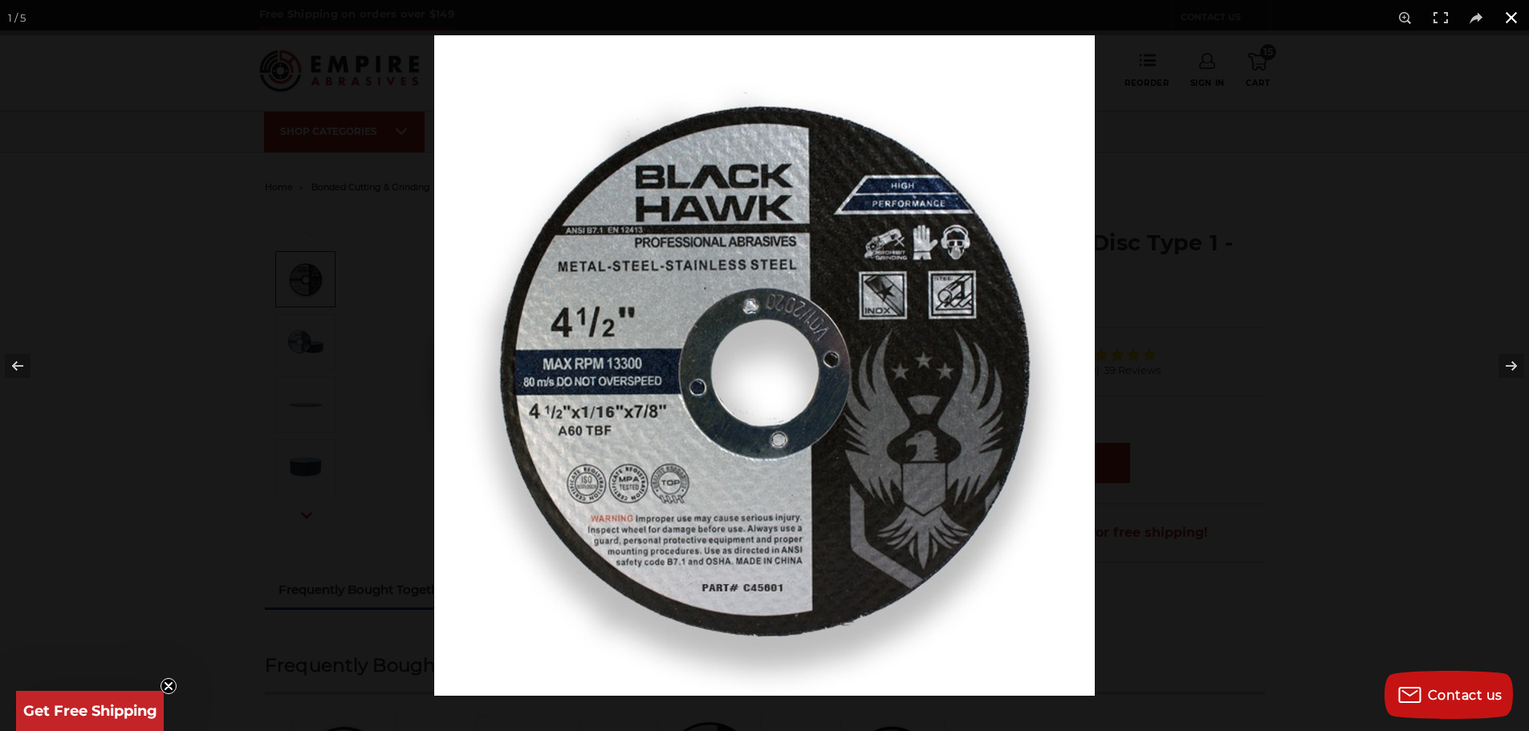
click at [356, 410] on div at bounding box center [764, 365] width 1529 height 731
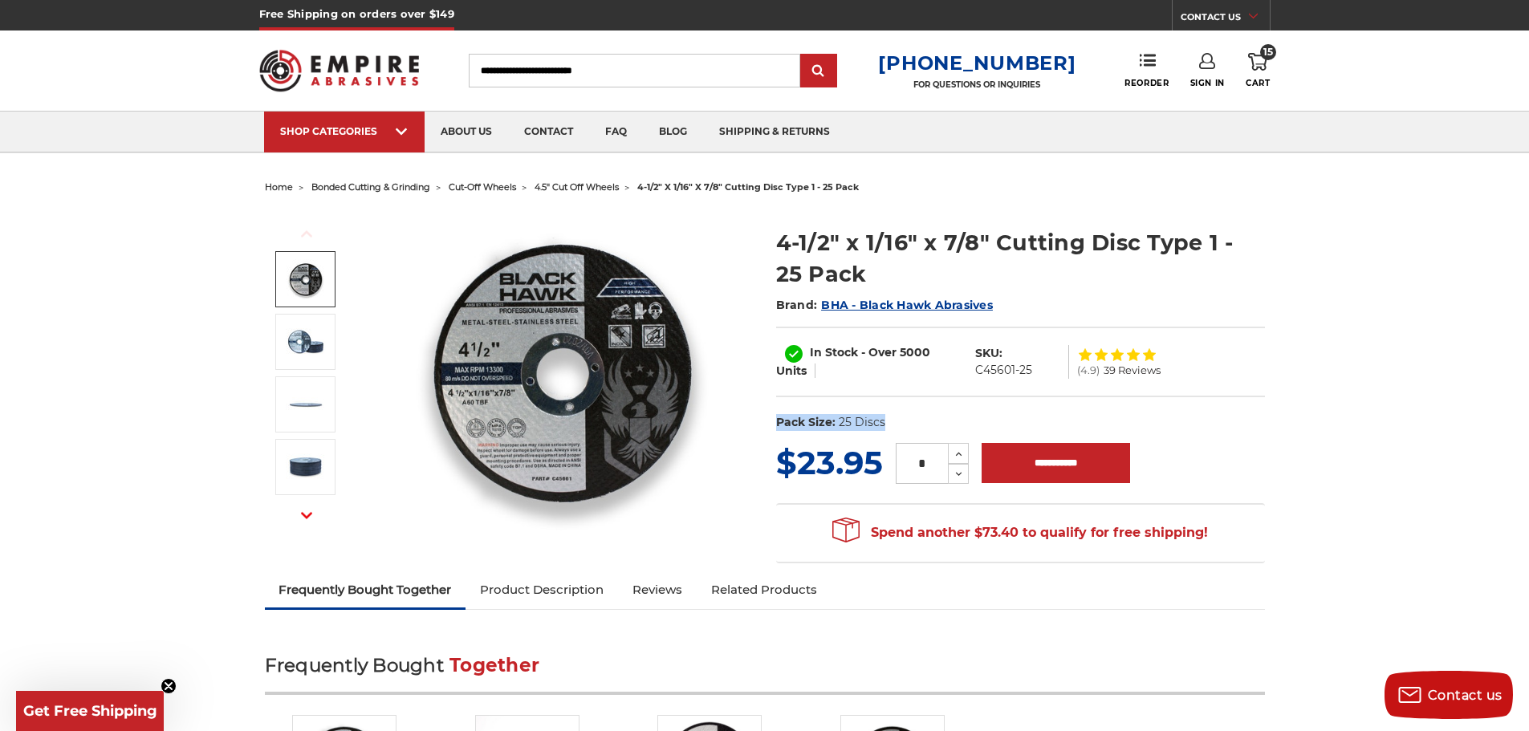
drag, startPoint x: 767, startPoint y: 421, endPoint x: 896, endPoint y: 428, distance: 128.6
click at [896, 428] on section "4-1/2" x 1/16" x 7/8" Cutting Disc Type 1 - 25 Pack Brand: BHA - Black Hawk Abr…" at bounding box center [1020, 325] width 511 height 230
click at [964, 456] on icon at bounding box center [959, 454] width 12 height 14
type input "*"
click at [1044, 465] on input "**********" at bounding box center [1056, 463] width 149 height 40
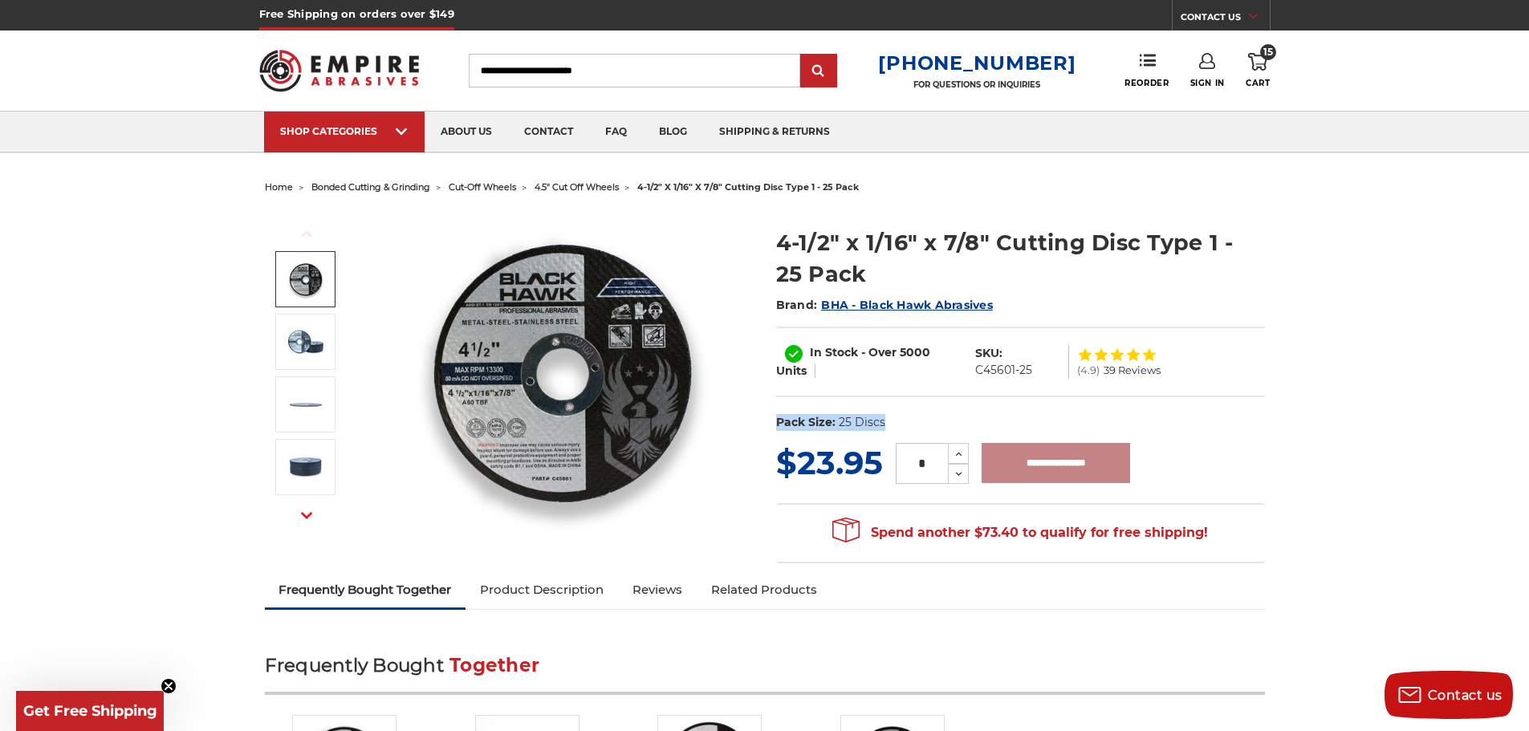
type input "**********"
click at [1252, 66] on icon at bounding box center [1257, 62] width 19 height 18
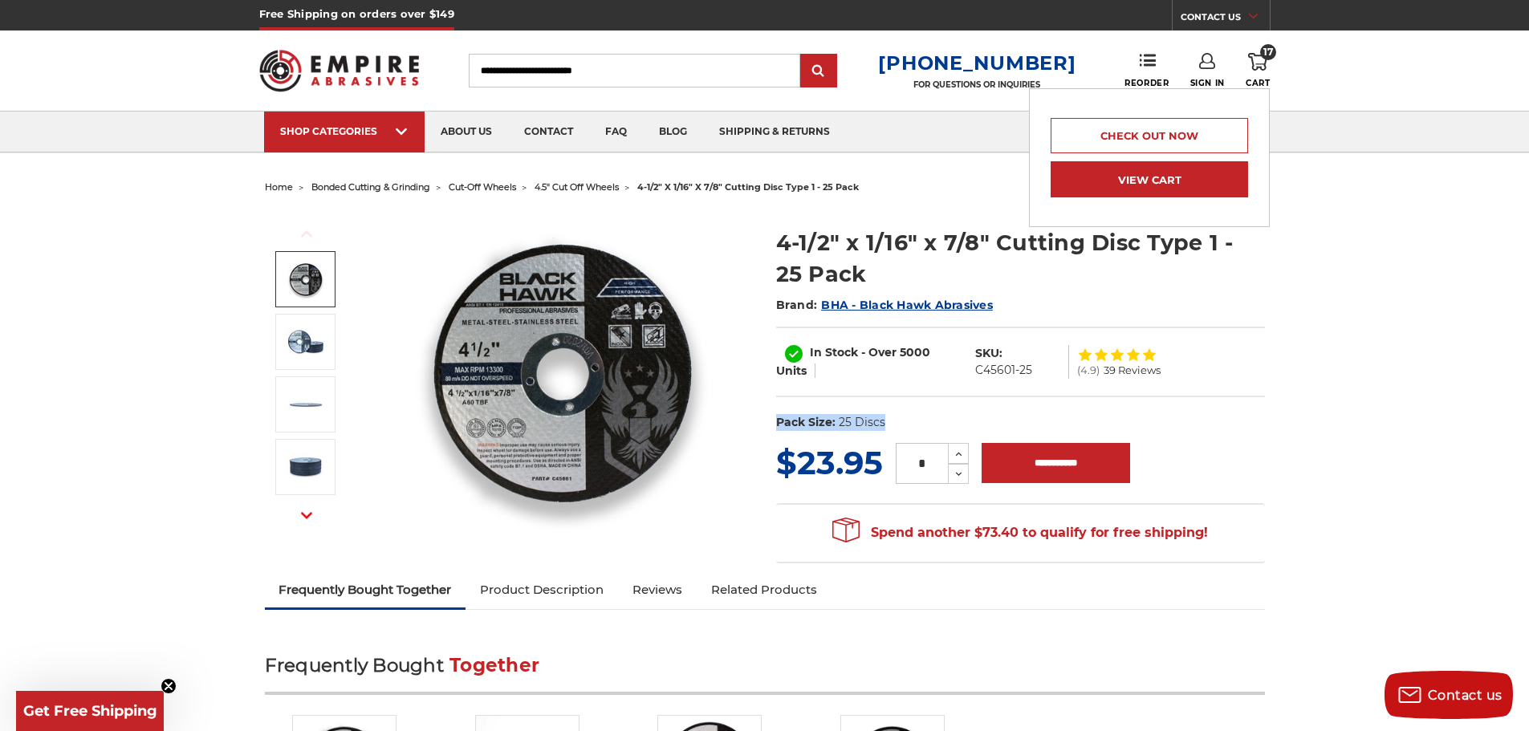
click at [1196, 184] on link "View Cart" at bounding box center [1149, 179] width 197 height 36
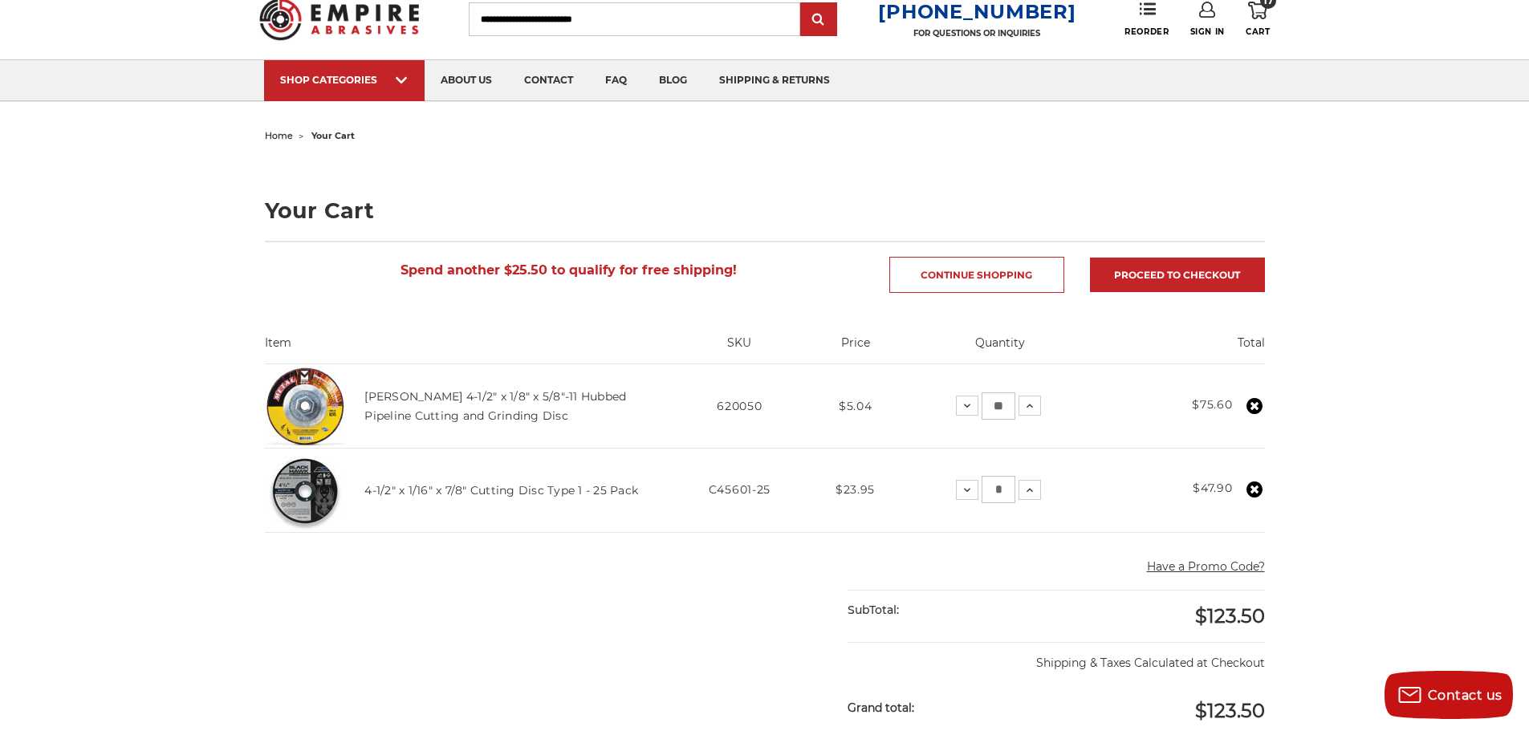
scroll to position [80, 0]
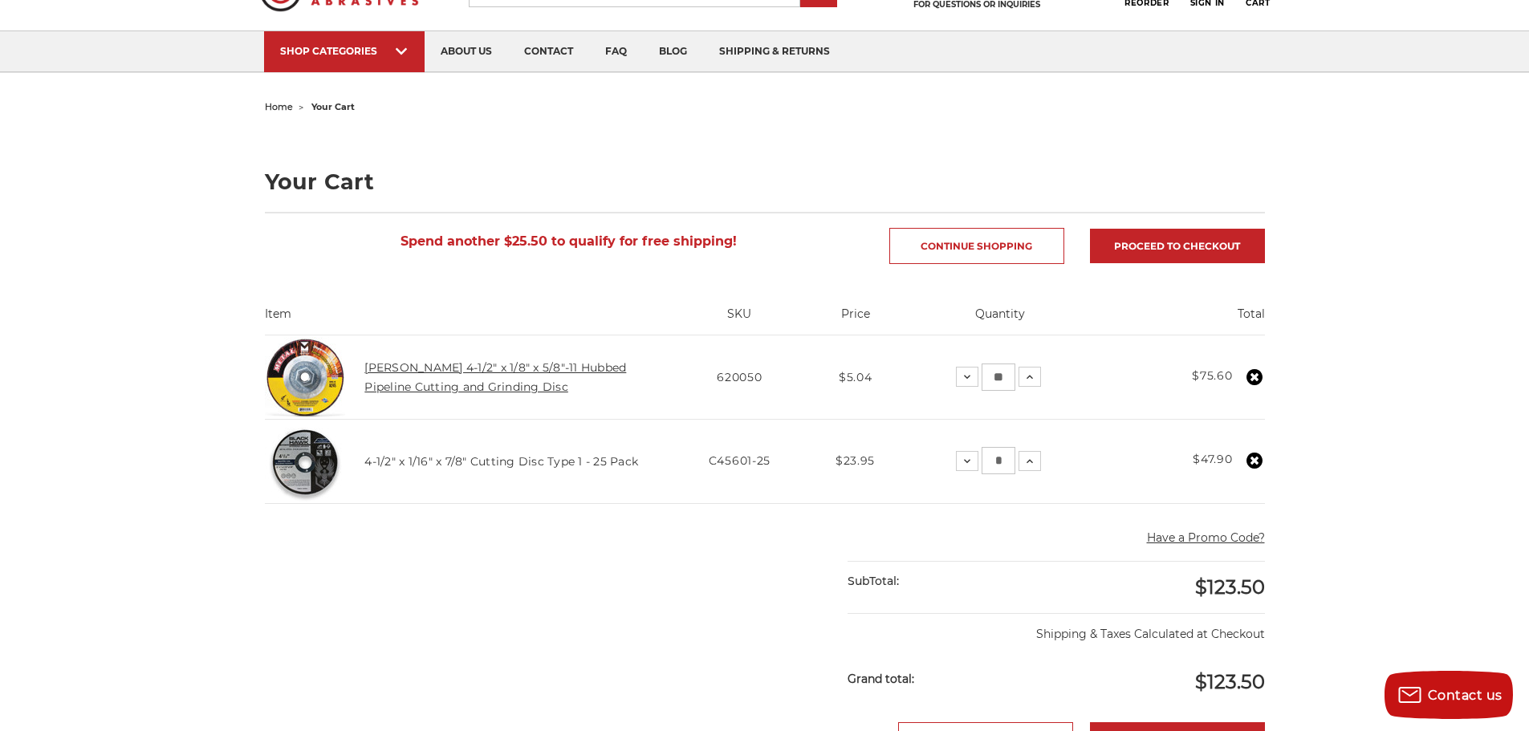
click at [492, 388] on link "[PERSON_NAME] 4-1/2" x 1/8" x 5/8"-11 Hubbed Pipeline Cutting and Grinding Disc" at bounding box center [495, 377] width 262 height 34
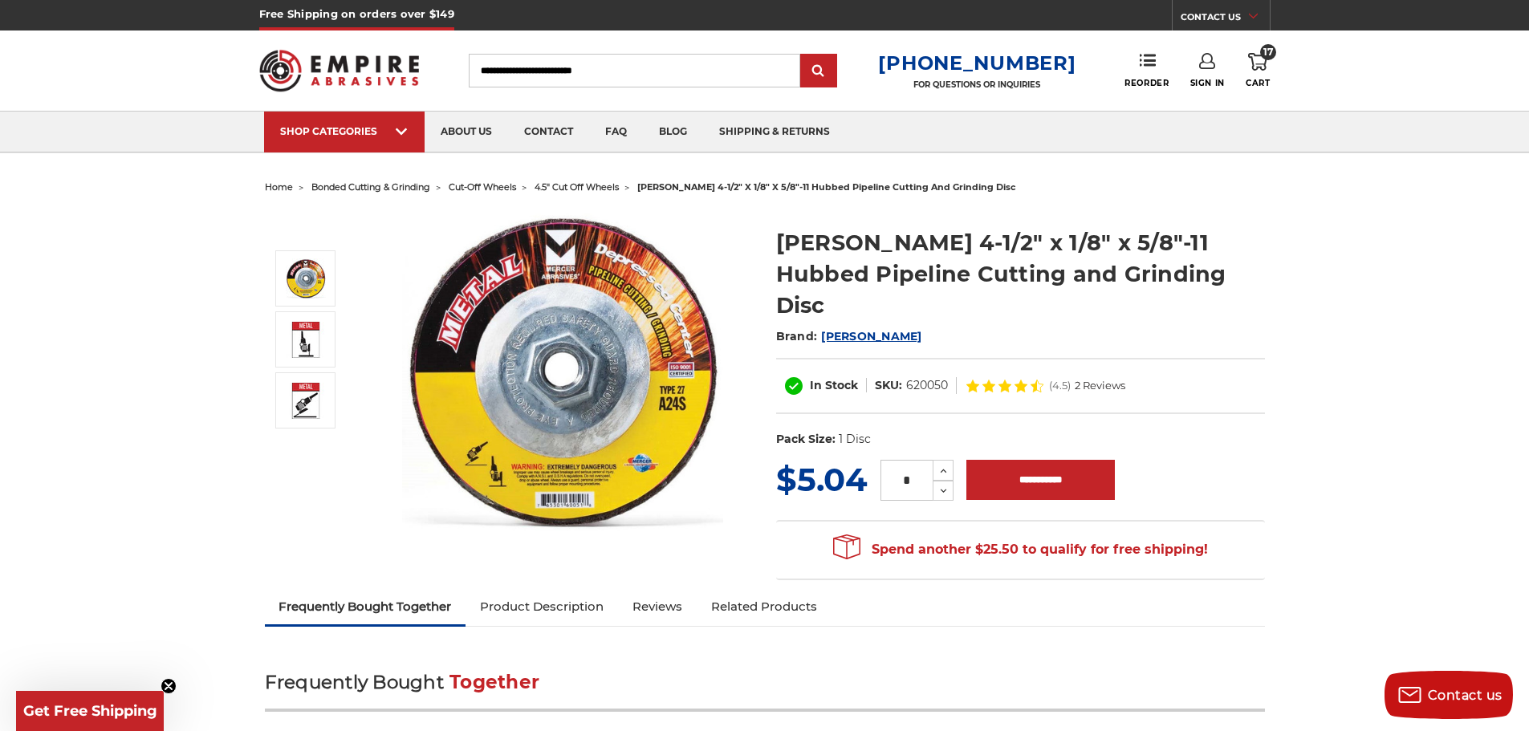
click at [1267, 59] on span "17" at bounding box center [1268, 52] width 16 height 16
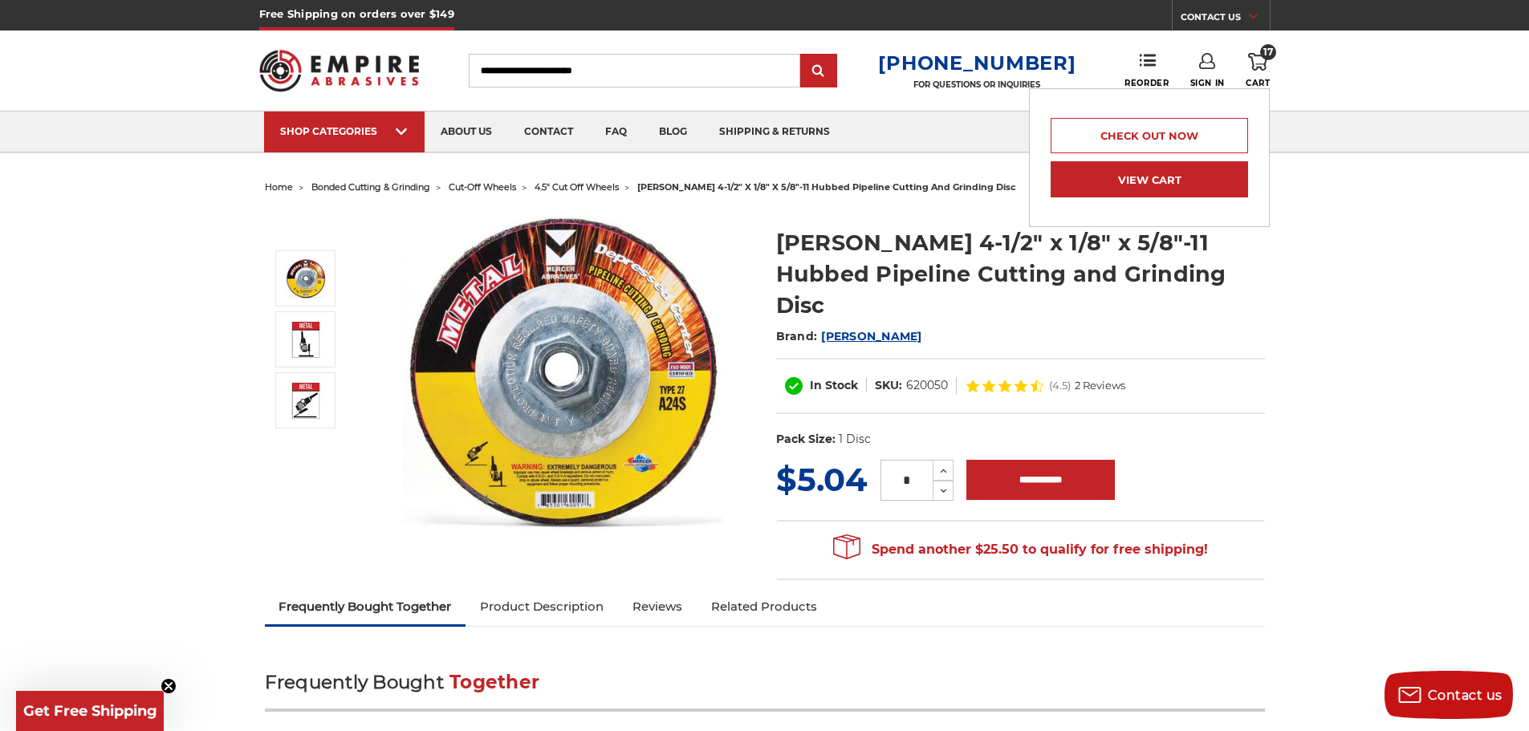
click at [1190, 180] on link "View Cart" at bounding box center [1149, 179] width 197 height 36
